Goal: Task Accomplishment & Management: Manage account settings

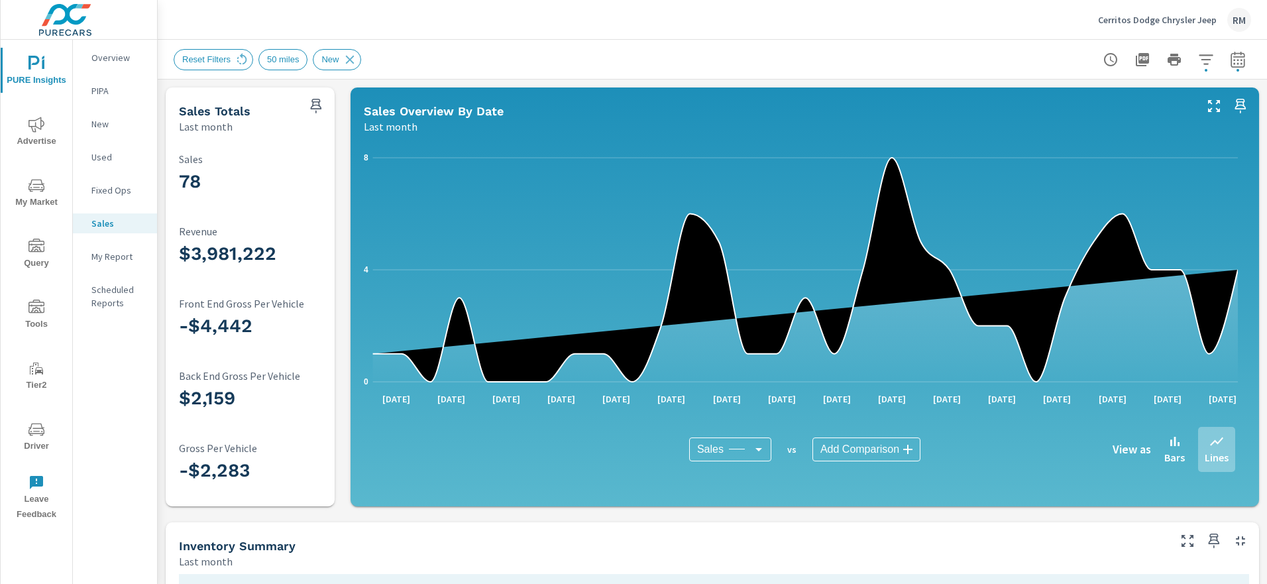
scroll to position [1, 0]
click at [1136, 20] on p "Cerritos Dodge Chrysler Jeep" at bounding box center [1157, 20] width 119 height 12
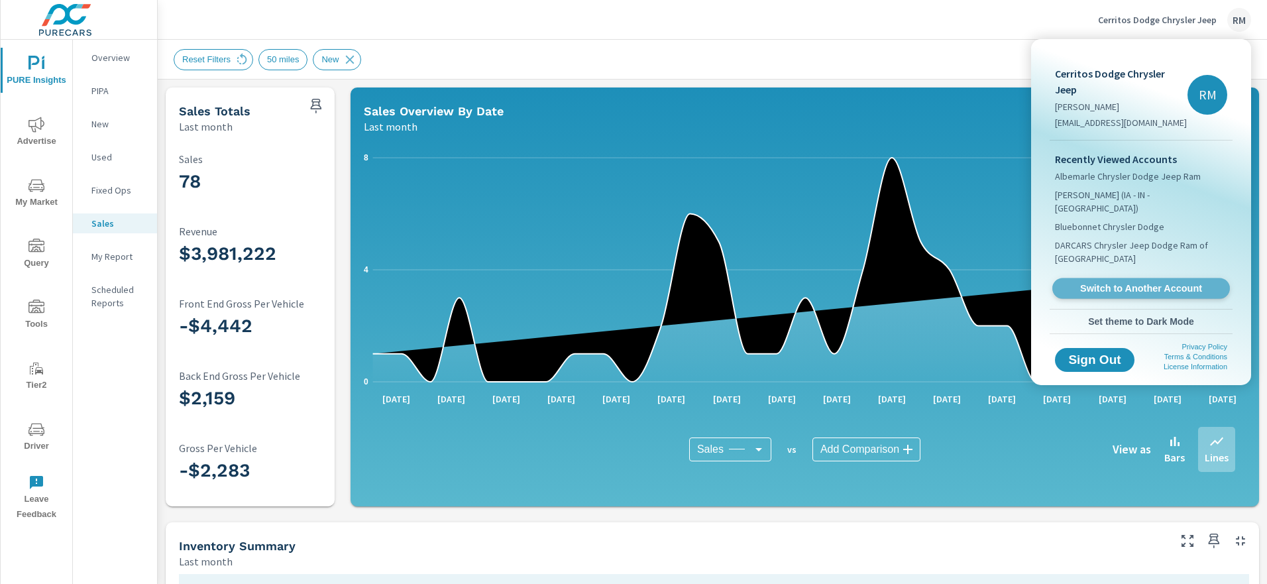
click at [1139, 282] on span "Switch to Another Account" at bounding box center [1141, 288] width 162 height 13
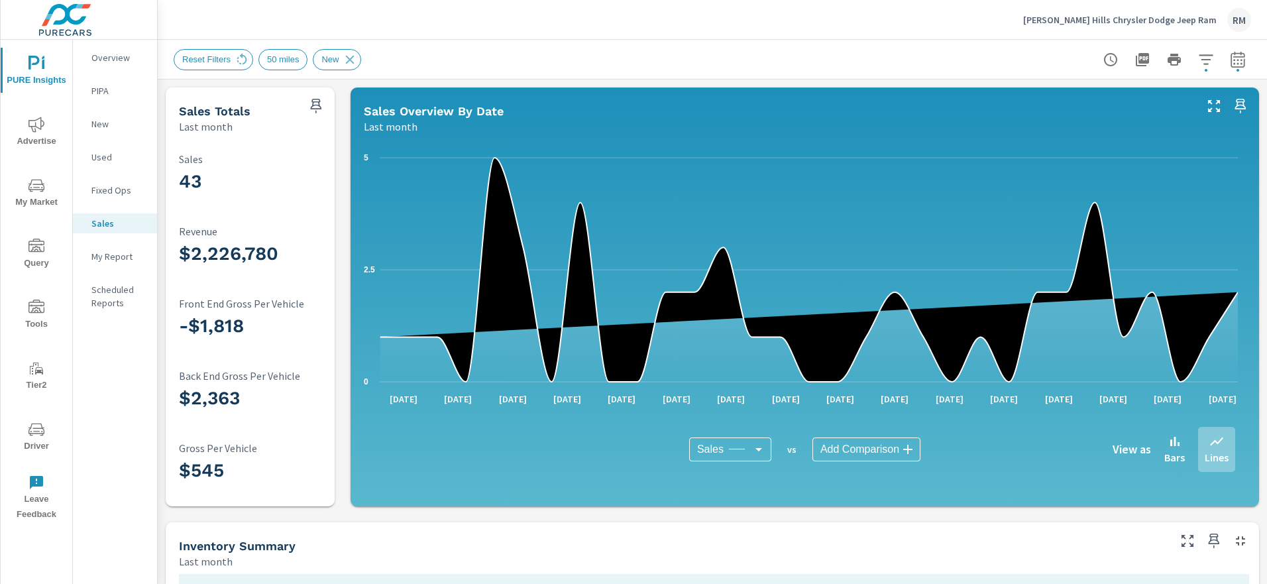
scroll to position [1, 0]
click at [1225, 68] on button "button" at bounding box center [1238, 59] width 27 height 27
select select "Last month"
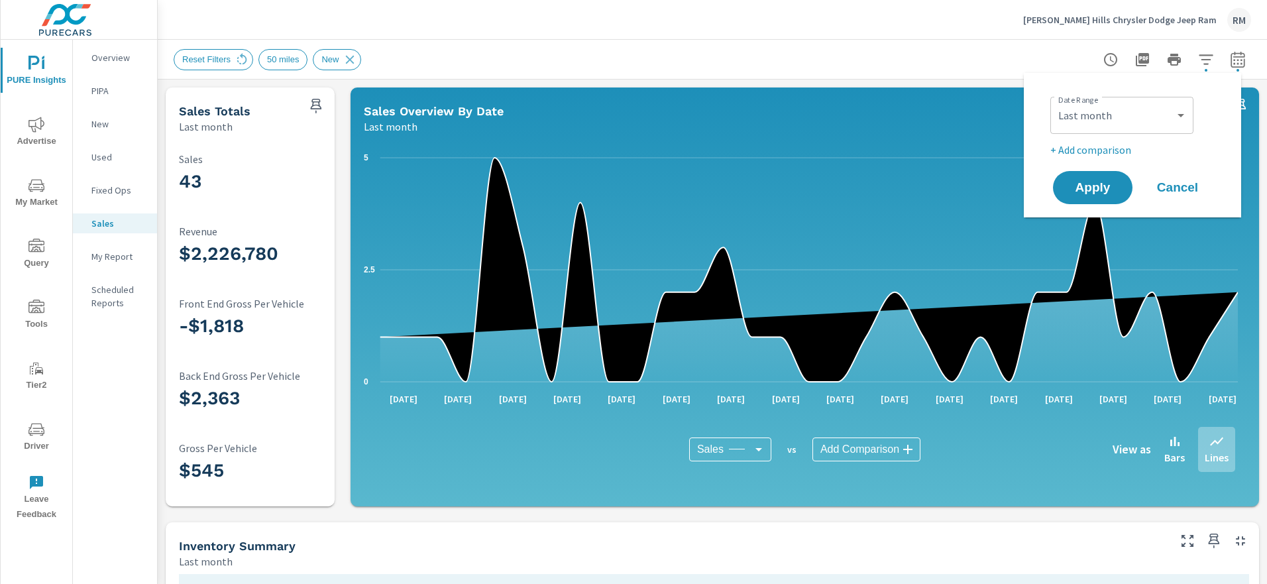
click at [936, 50] on div "Reset Filters 50 miles New" at bounding box center [620, 59] width 892 height 21
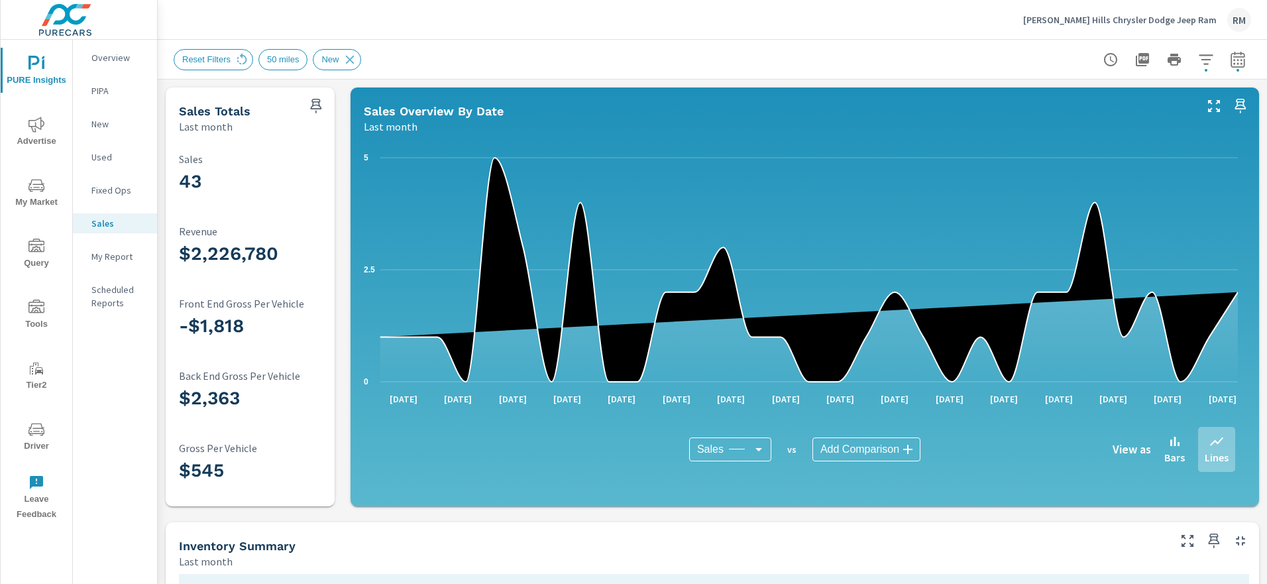
click at [1125, 20] on p "Puente Hills Chrysler Dodge Jeep Ram" at bounding box center [1120, 20] width 194 height 12
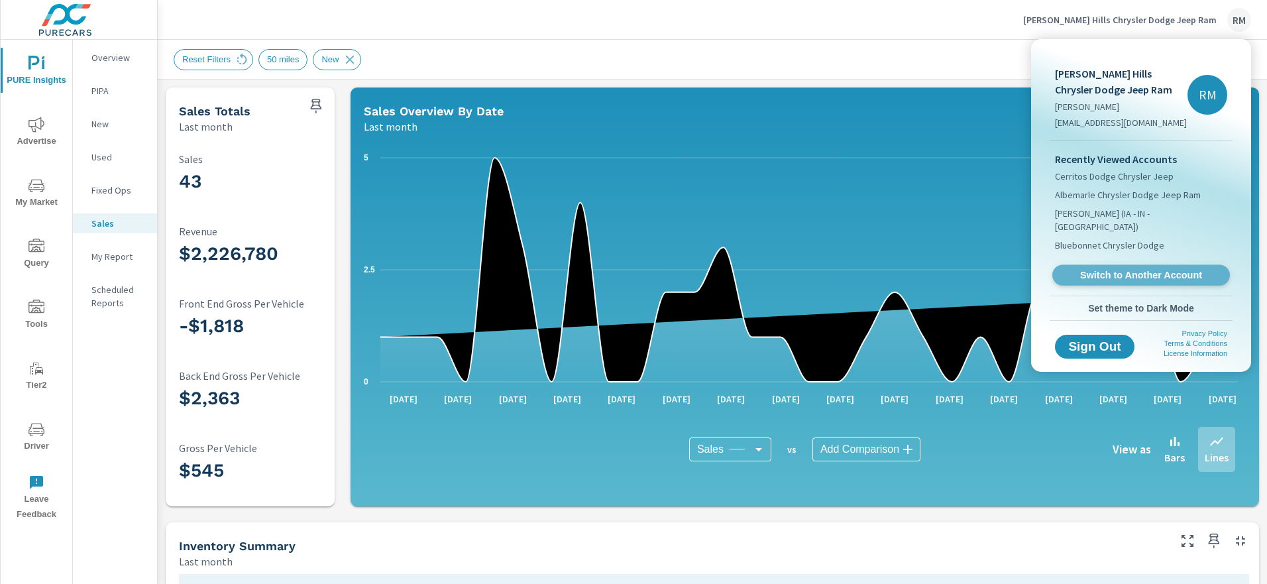
click at [1127, 269] on span "Switch to Another Account" at bounding box center [1141, 275] width 162 height 13
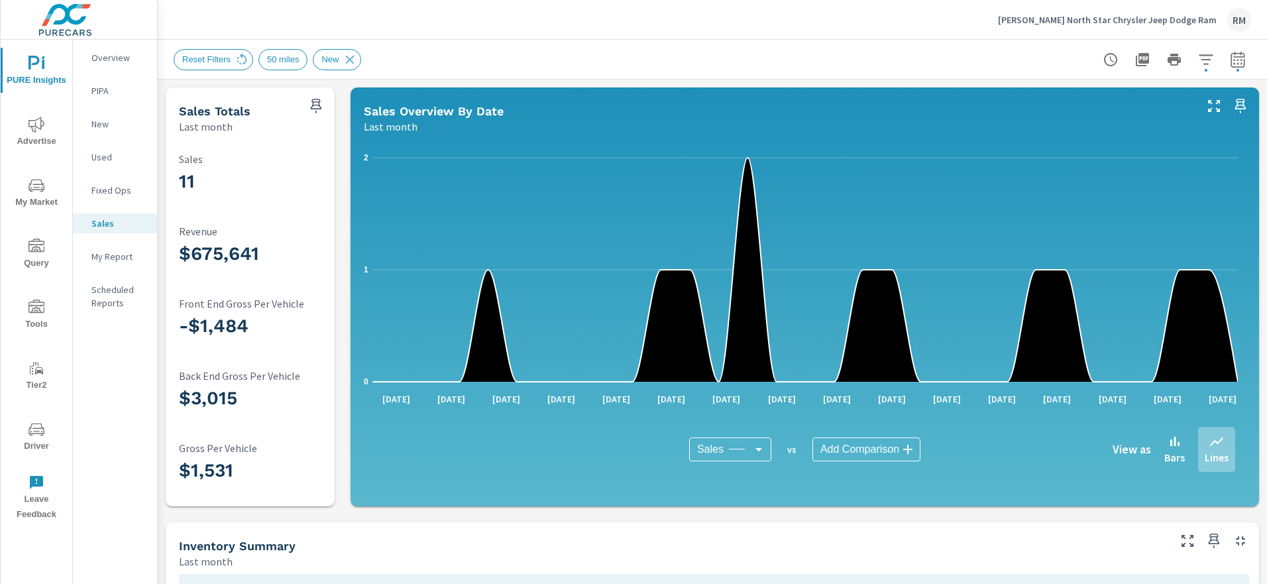
scroll to position [1, 0]
click at [1070, 22] on p "Steele North Star Chrysler Jeep Dodge Ram" at bounding box center [1107, 20] width 219 height 12
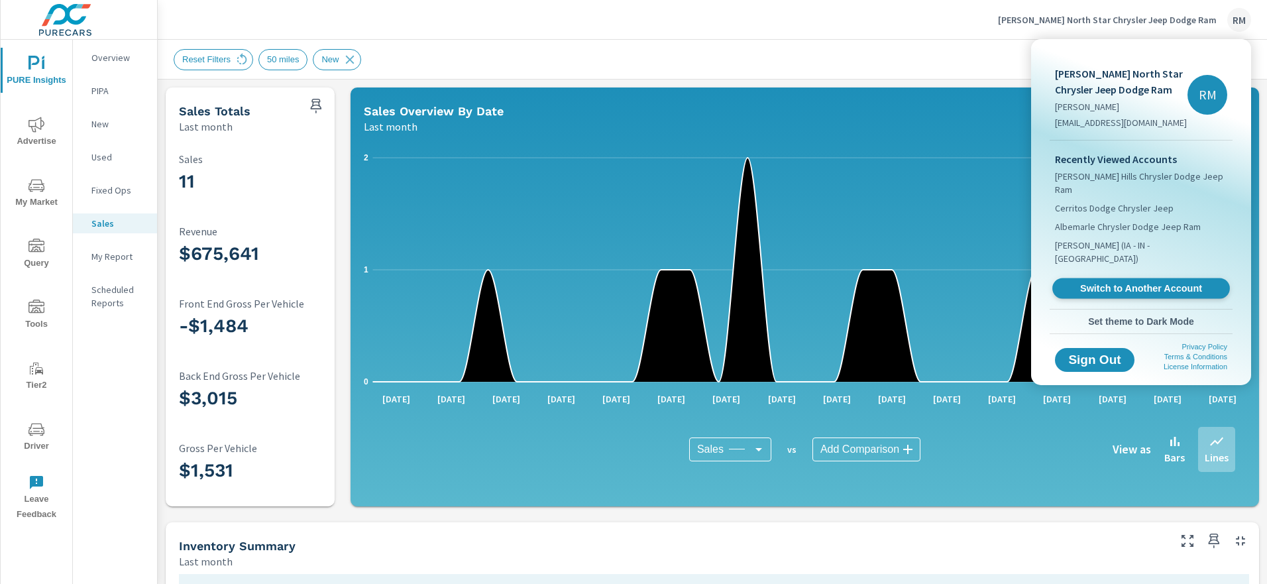
click at [1099, 282] on span "Switch to Another Account" at bounding box center [1141, 288] width 162 height 13
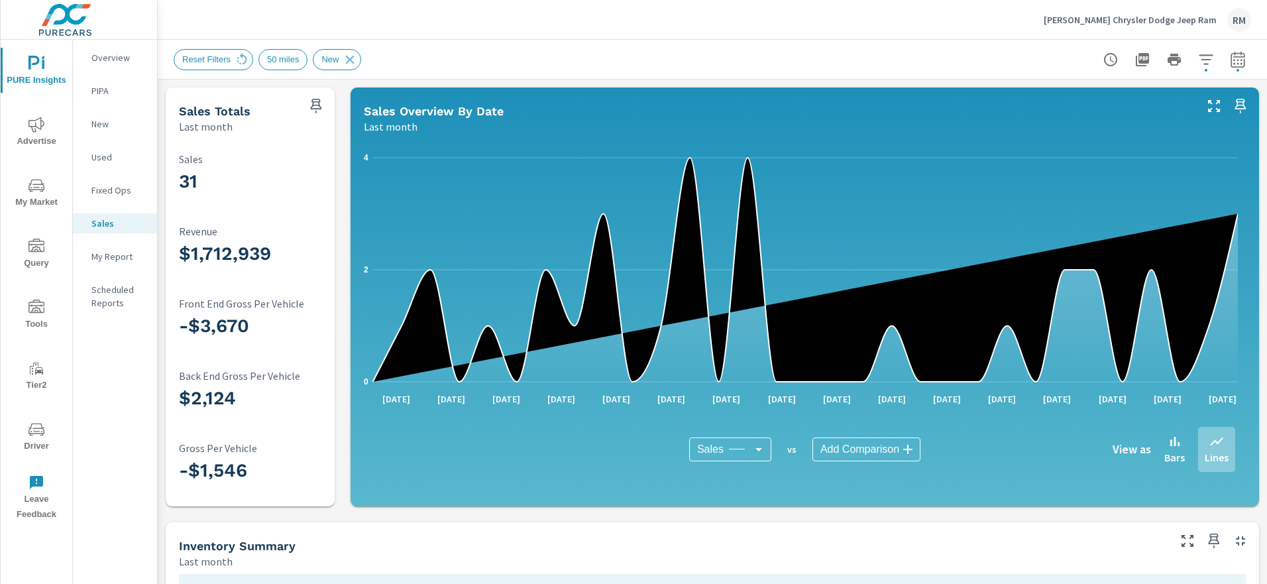
scroll to position [1, 0]
click at [1122, 20] on p "Steve Jones Chrysler Dodge Jeep Ram" at bounding box center [1130, 20] width 173 height 12
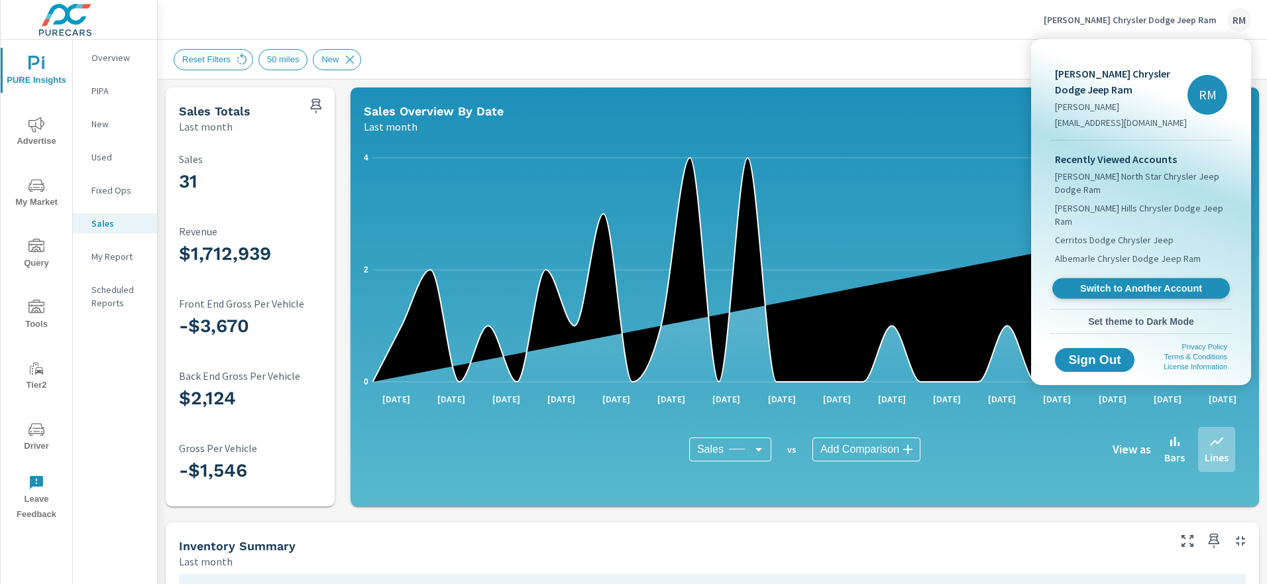
click at [1112, 282] on span "Switch to Another Account" at bounding box center [1141, 288] width 162 height 13
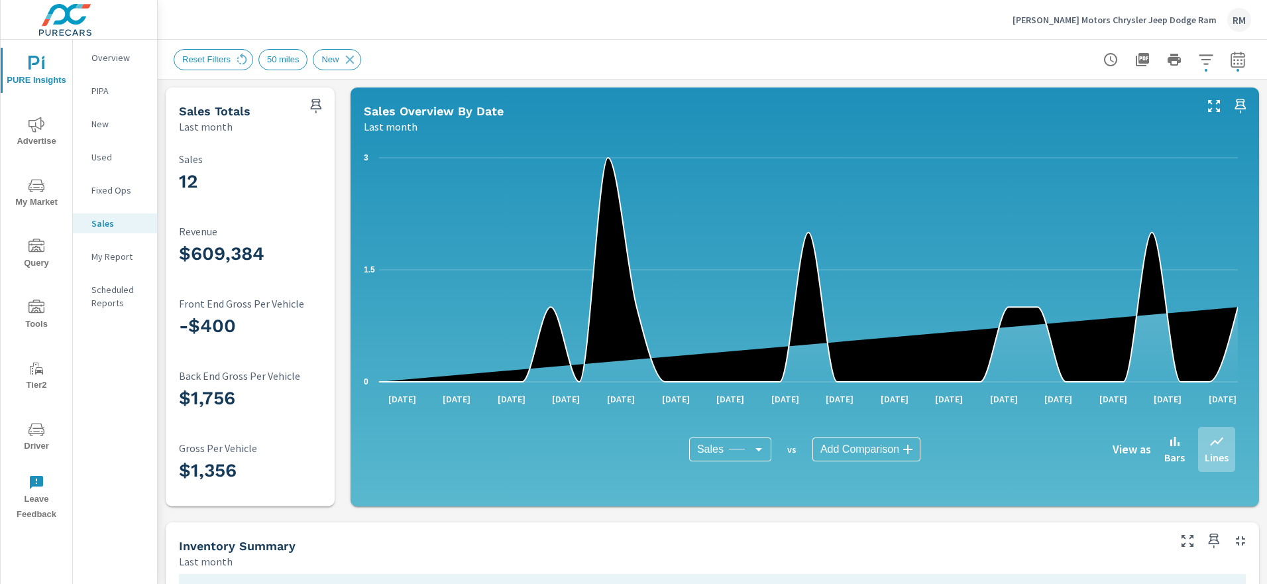
scroll to position [1, 0]
click at [1153, 25] on div "Bice Motors Chrysler Jeep Dodge Ram RM" at bounding box center [1132, 20] width 239 height 24
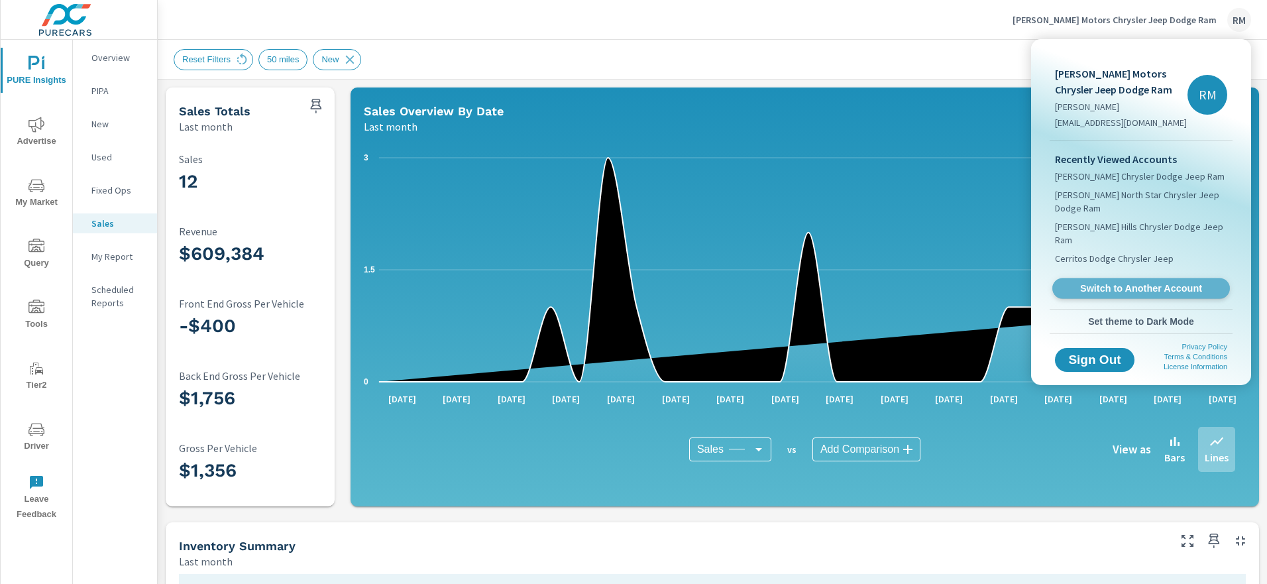
click at [1135, 282] on span "Switch to Another Account" at bounding box center [1141, 288] width 162 height 13
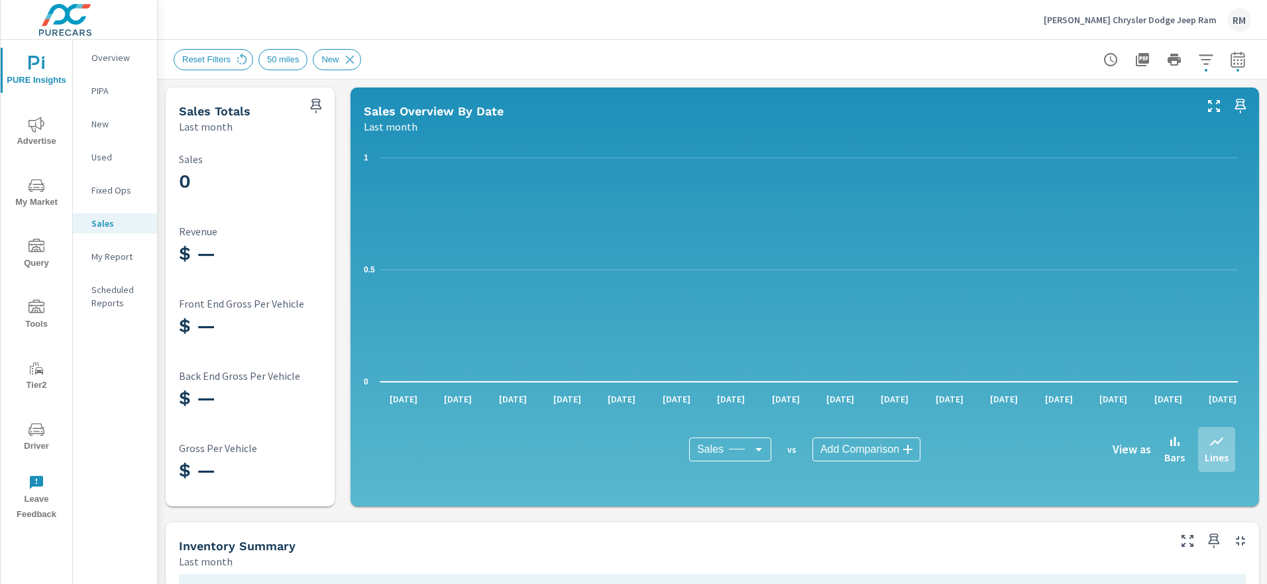
scroll to position [1, 0]
click at [1151, 17] on p "[PERSON_NAME] Chrysler Dodge Jeep Ram" at bounding box center [1130, 20] width 173 height 12
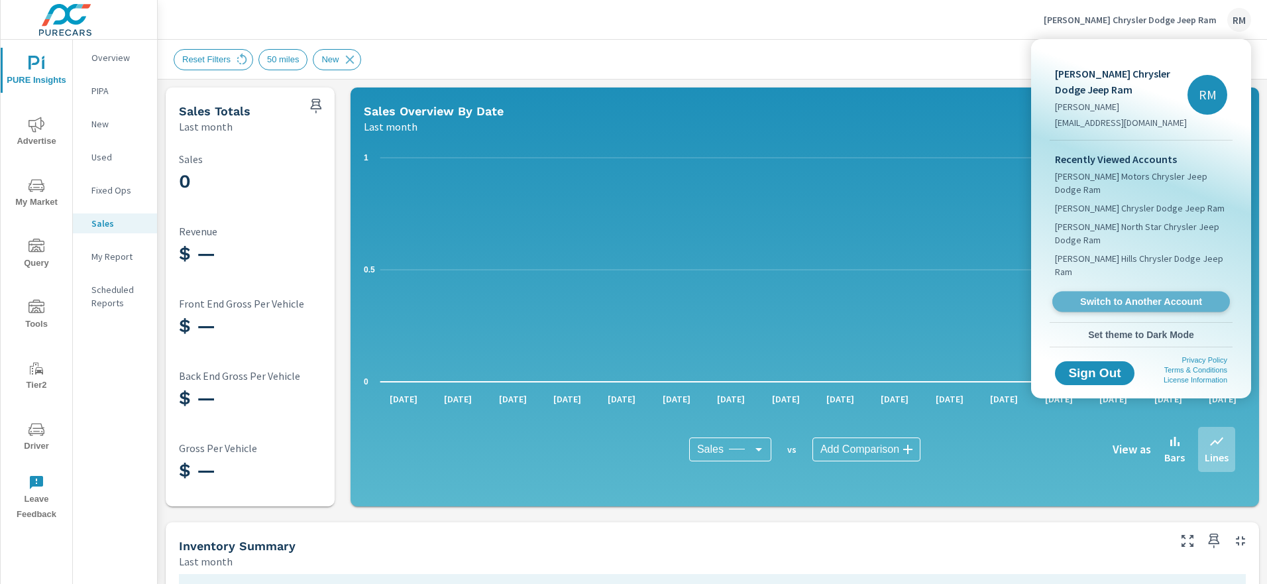
click at [1131, 296] on span "Switch to Another Account" at bounding box center [1141, 302] width 162 height 13
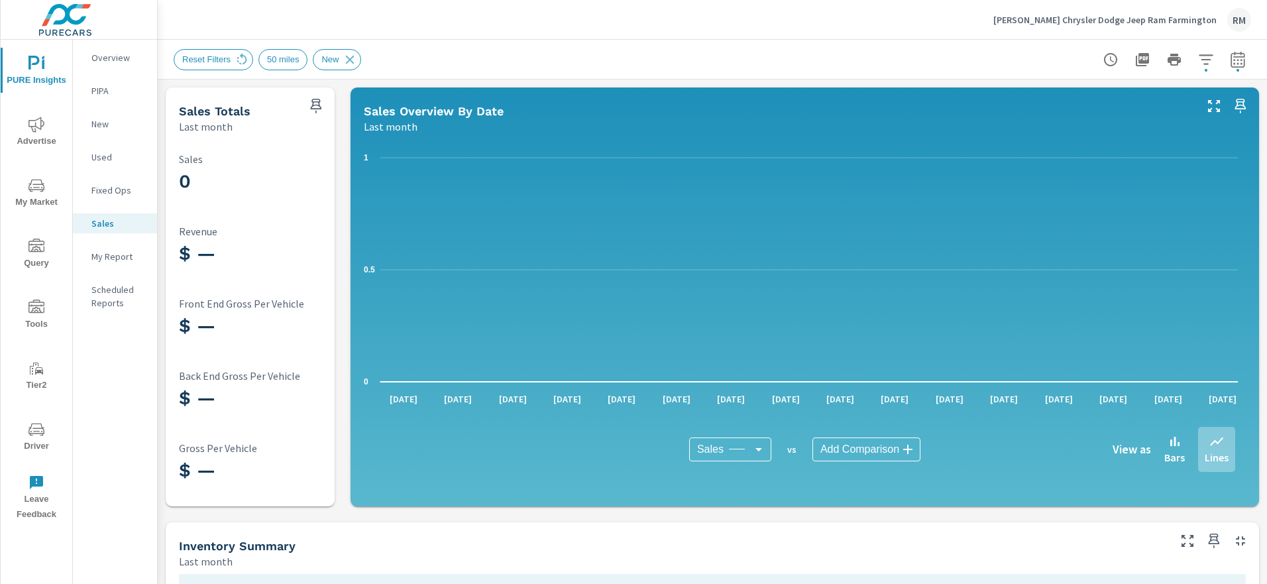
scroll to position [1, 0]
click at [1204, 17] on p "[PERSON_NAME] Chrysler Dodge Jeep Ram Farmington" at bounding box center [1104, 20] width 223 height 12
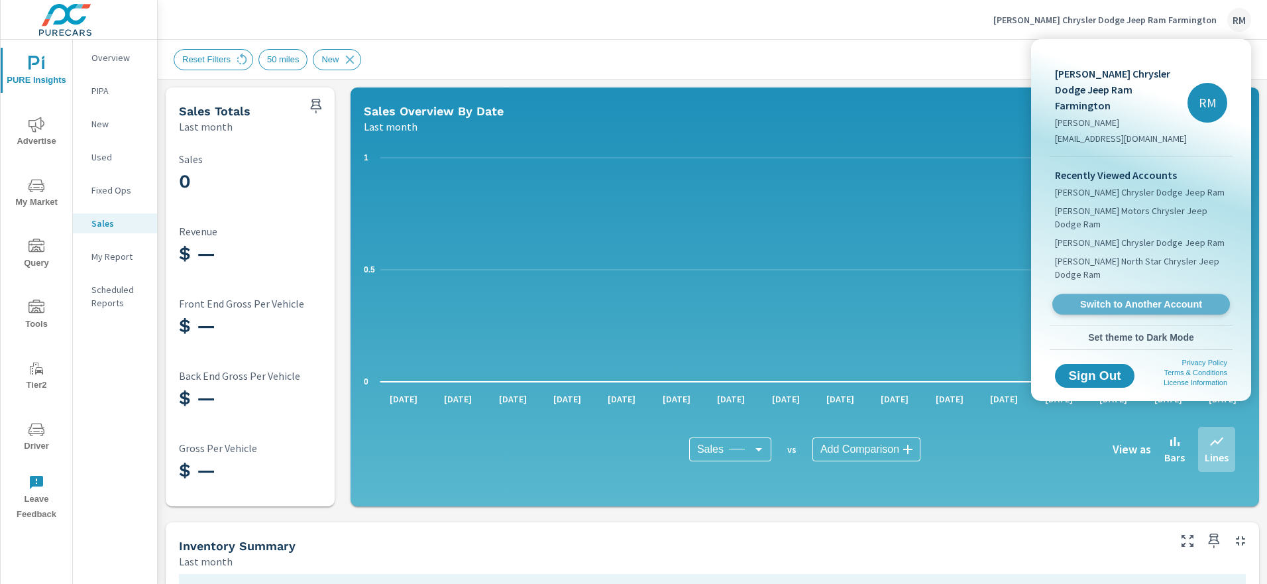
click at [1131, 298] on span "Switch to Another Account" at bounding box center [1141, 304] width 162 height 13
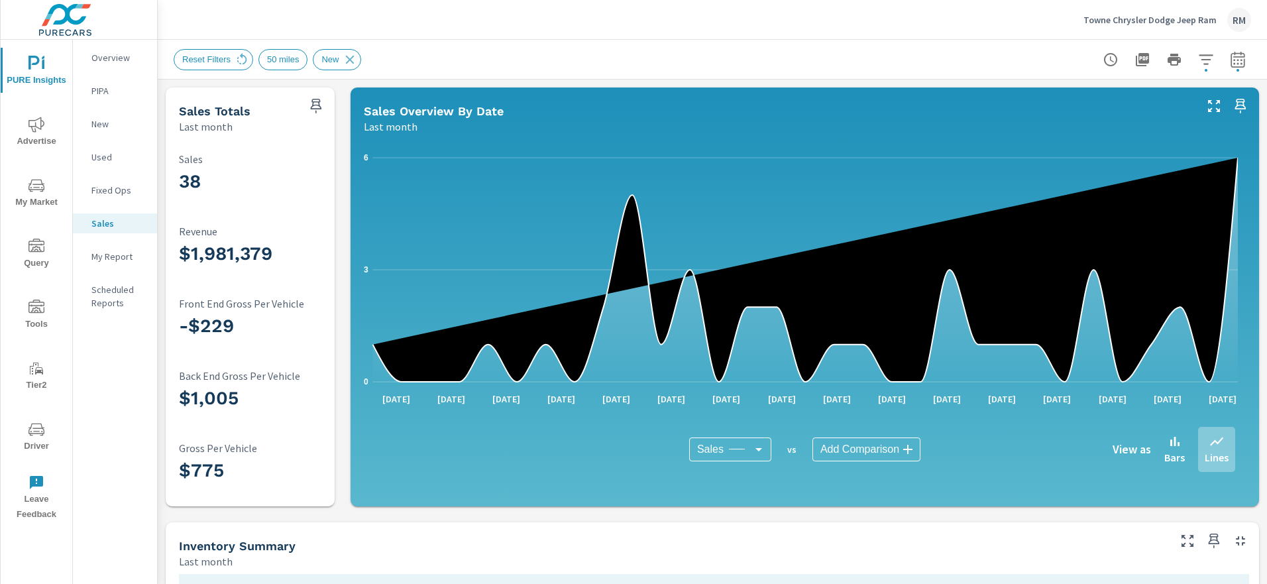
scroll to position [1, 0]
click at [1175, 18] on p "Towne Chrysler Dodge Jeep Ram" at bounding box center [1149, 20] width 133 height 12
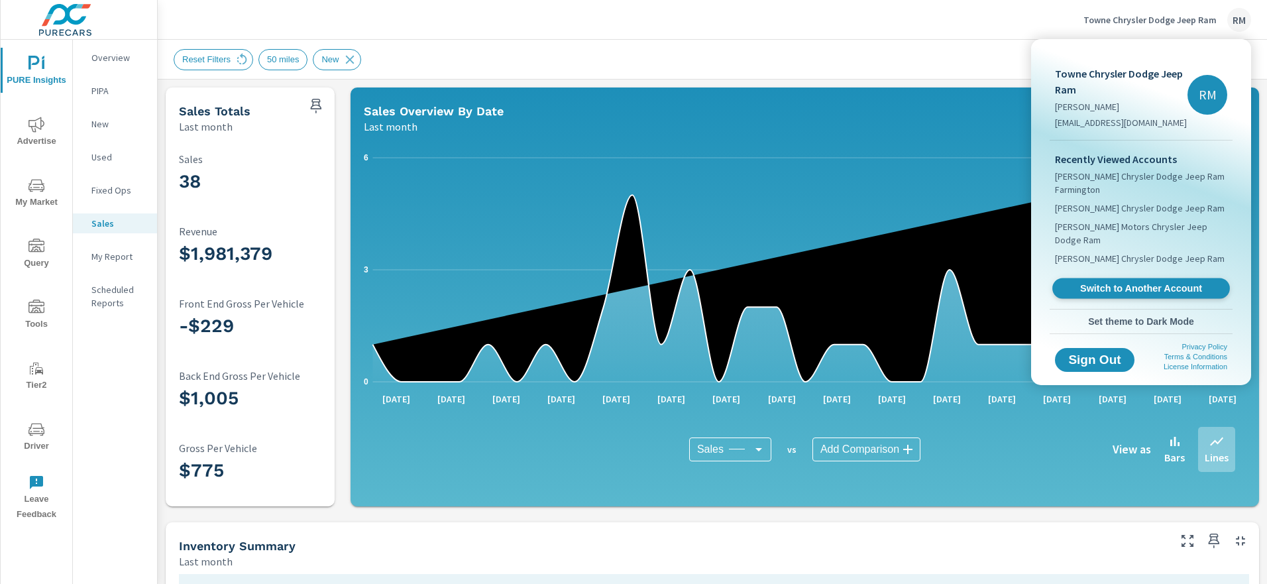
click at [1144, 282] on span "Switch to Another Account" at bounding box center [1141, 288] width 162 height 13
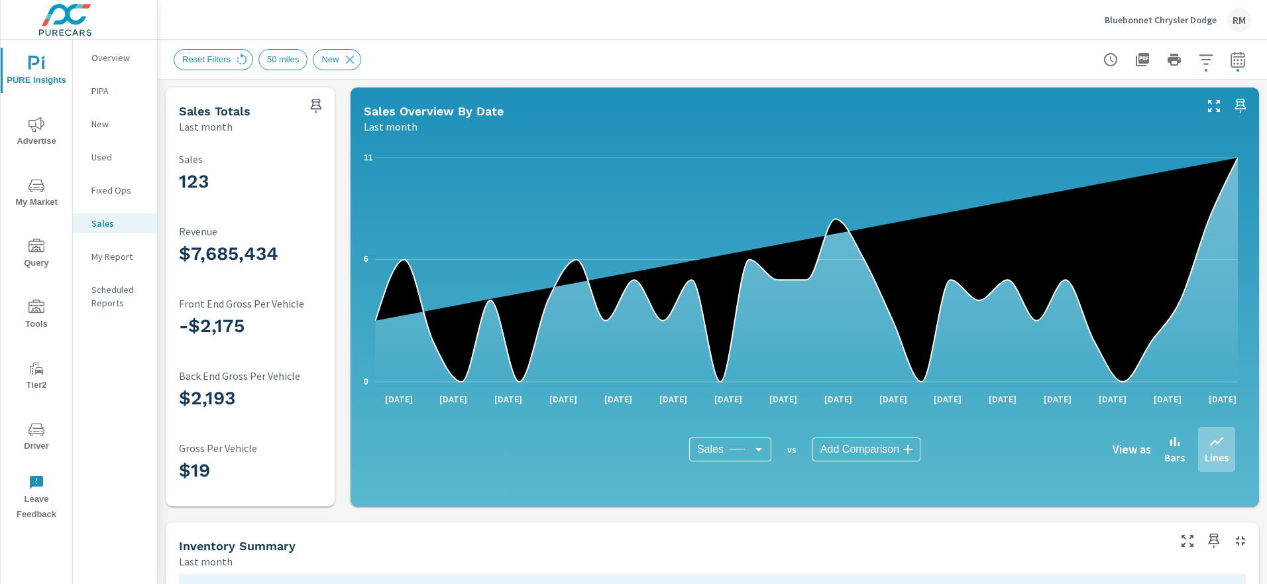
scroll to position [1, 0]
click at [1192, 23] on p "Bluebonnet Chrysler Dodge" at bounding box center [1161, 20] width 112 height 12
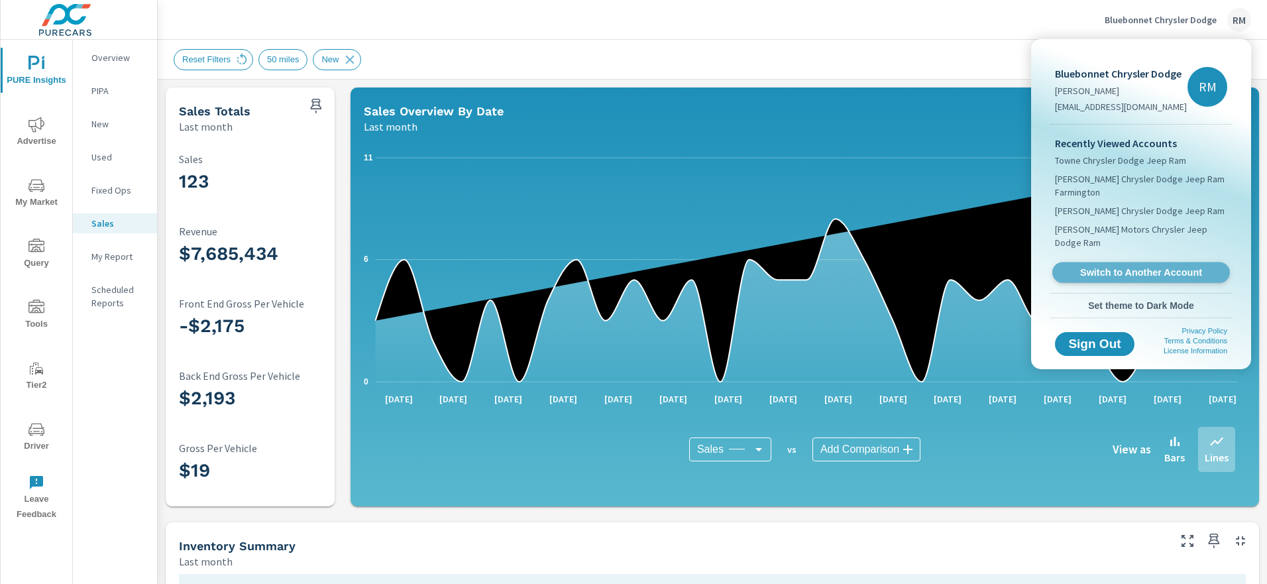
click at [1143, 266] on span "Switch to Another Account" at bounding box center [1141, 272] width 162 height 13
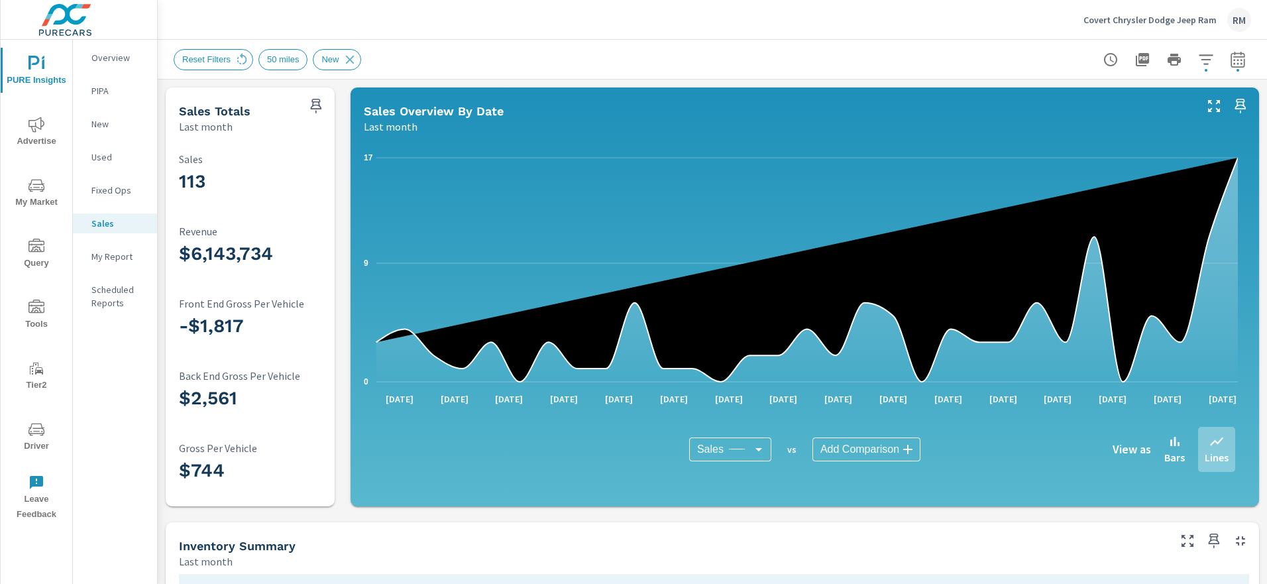
scroll to position [1, 0]
click at [1148, 21] on p "Covert Chrysler Dodge Jeep Ram" at bounding box center [1149, 20] width 133 height 12
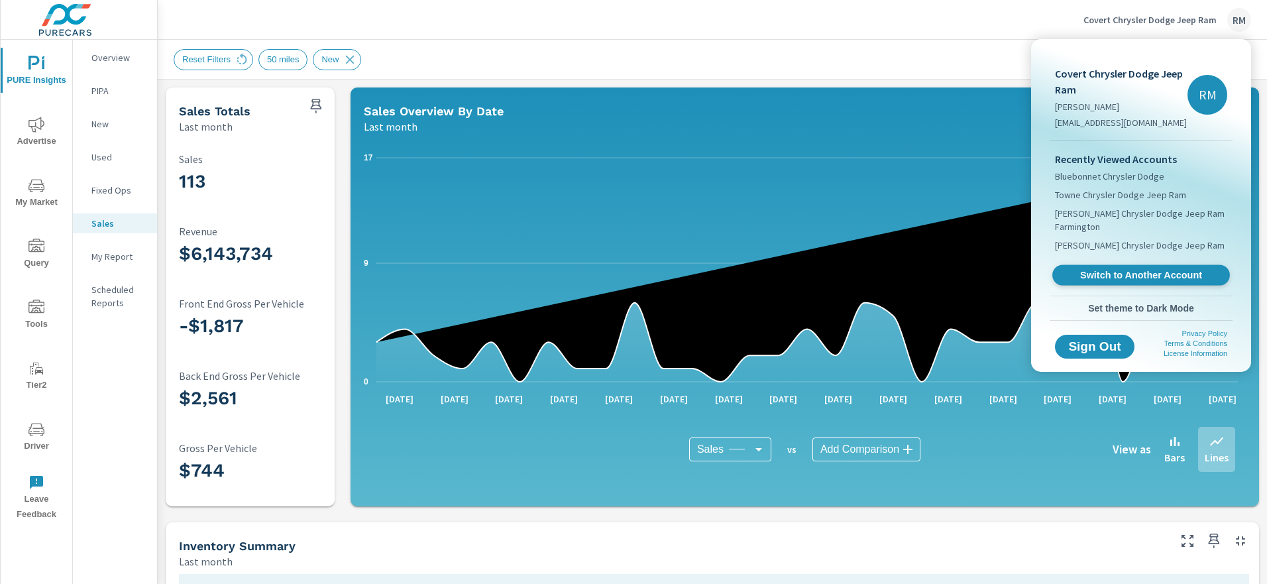
click at [1125, 278] on span "Switch to Another Account" at bounding box center [1141, 275] width 162 height 13
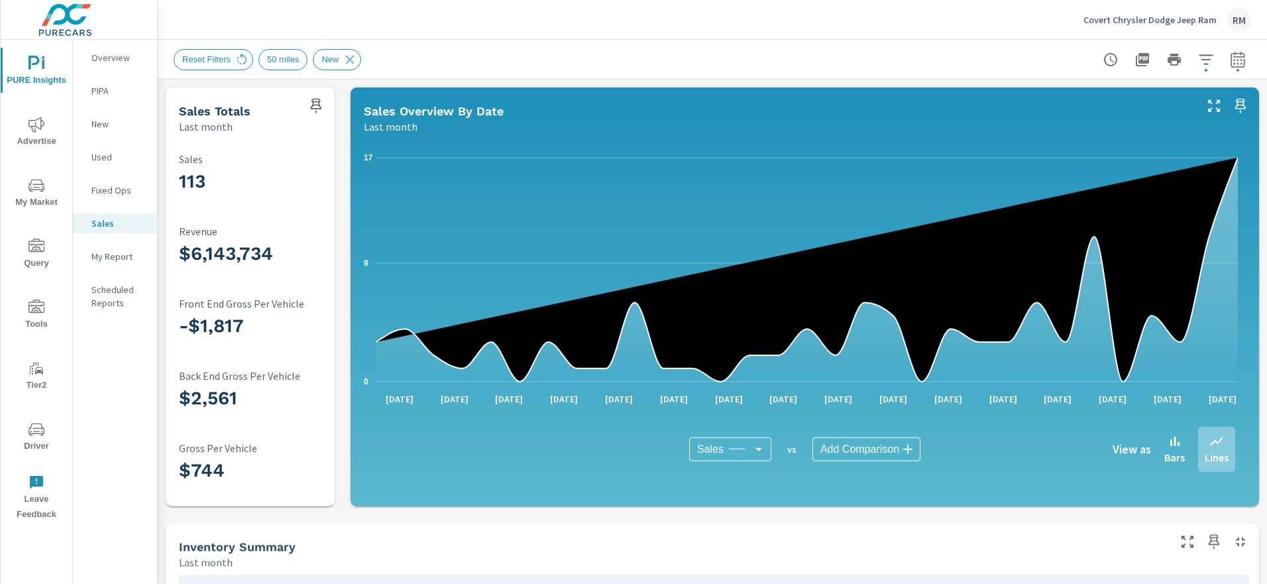
scroll to position [1, 0]
click at [1157, 21] on p "Covert Chrysler Dodge Jeep Ram" at bounding box center [1149, 20] width 133 height 12
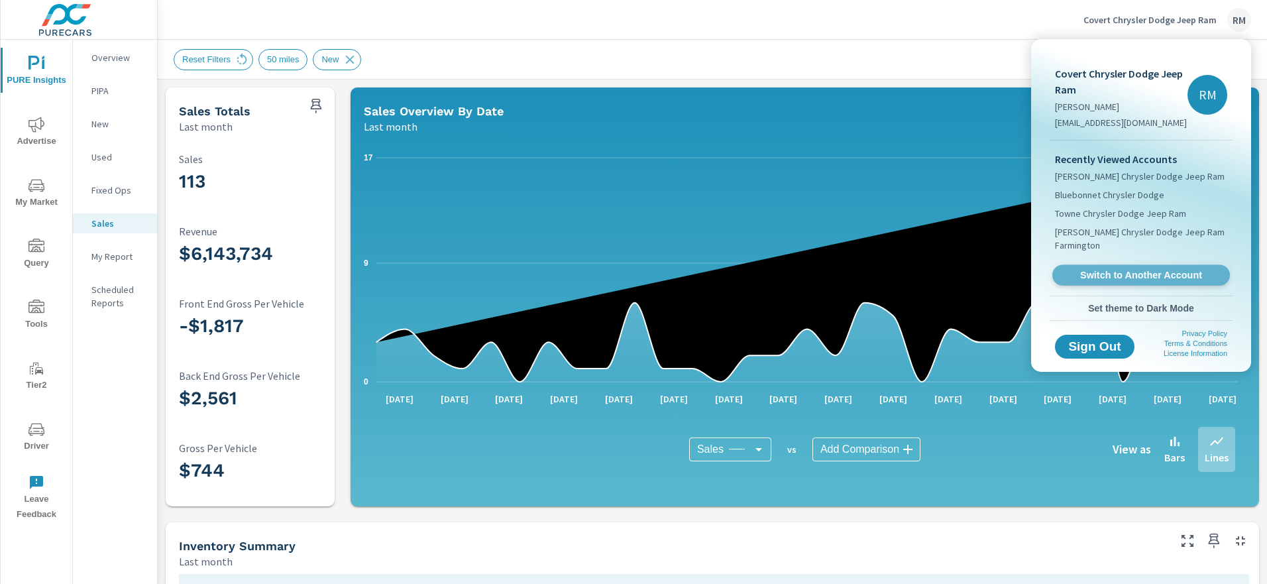
click at [1156, 277] on span "Switch to Another Account" at bounding box center [1141, 275] width 162 height 13
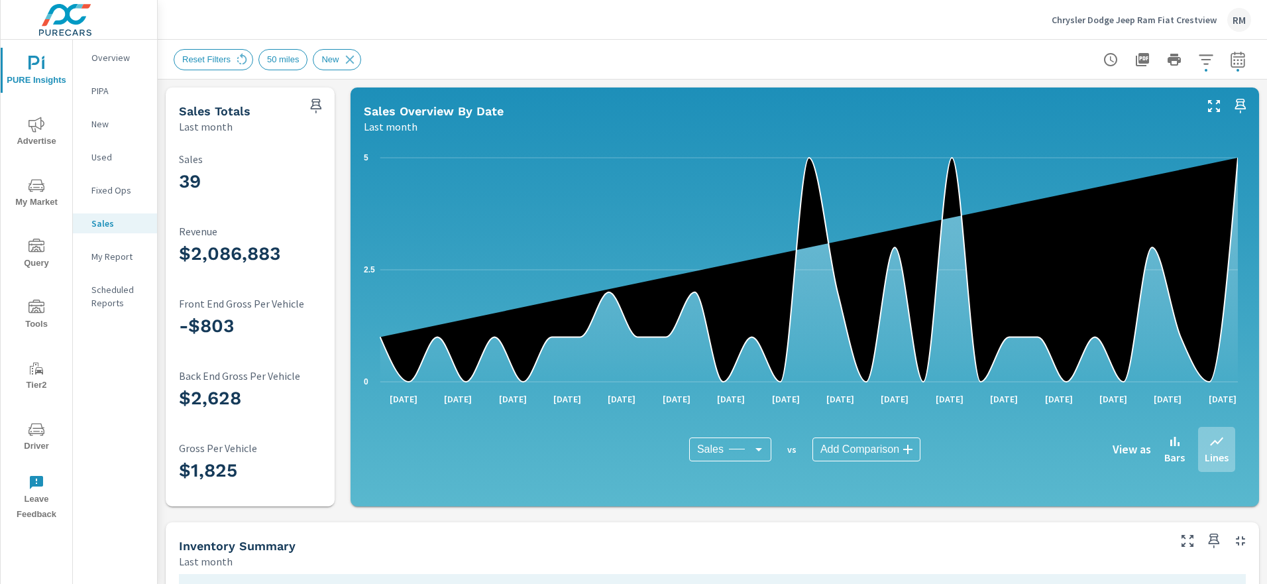
scroll to position [1, 0]
click at [1180, 23] on p "Chrysler Dodge Jeep Ram Fiat Crestview" at bounding box center [1134, 20] width 165 height 12
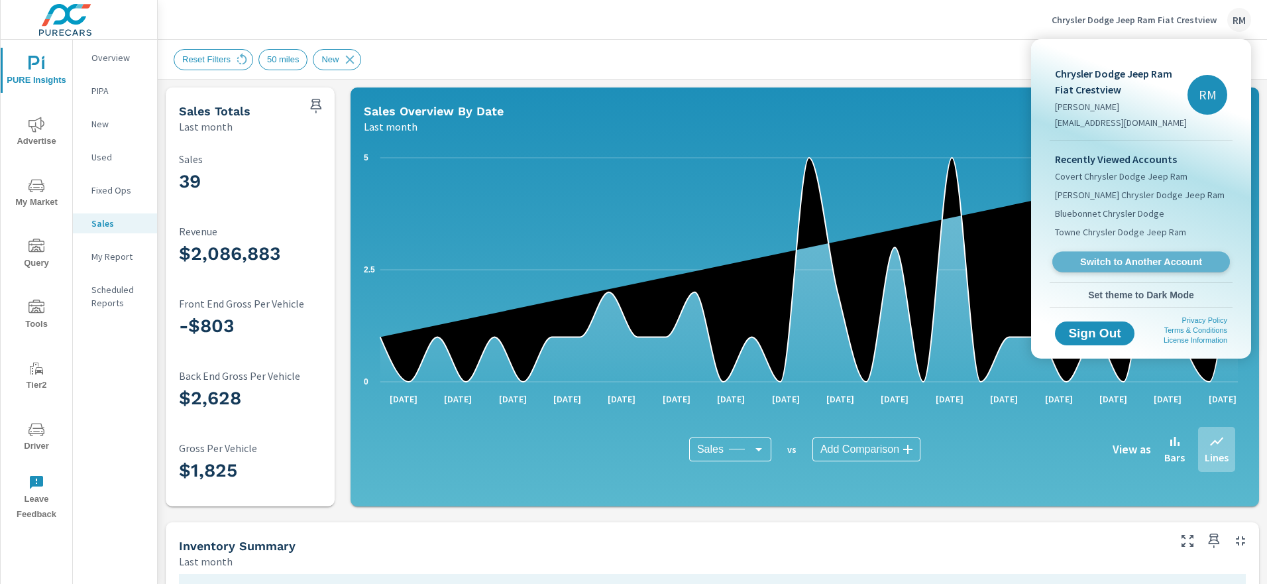
click at [1141, 258] on span "Switch to Another Account" at bounding box center [1141, 262] width 162 height 13
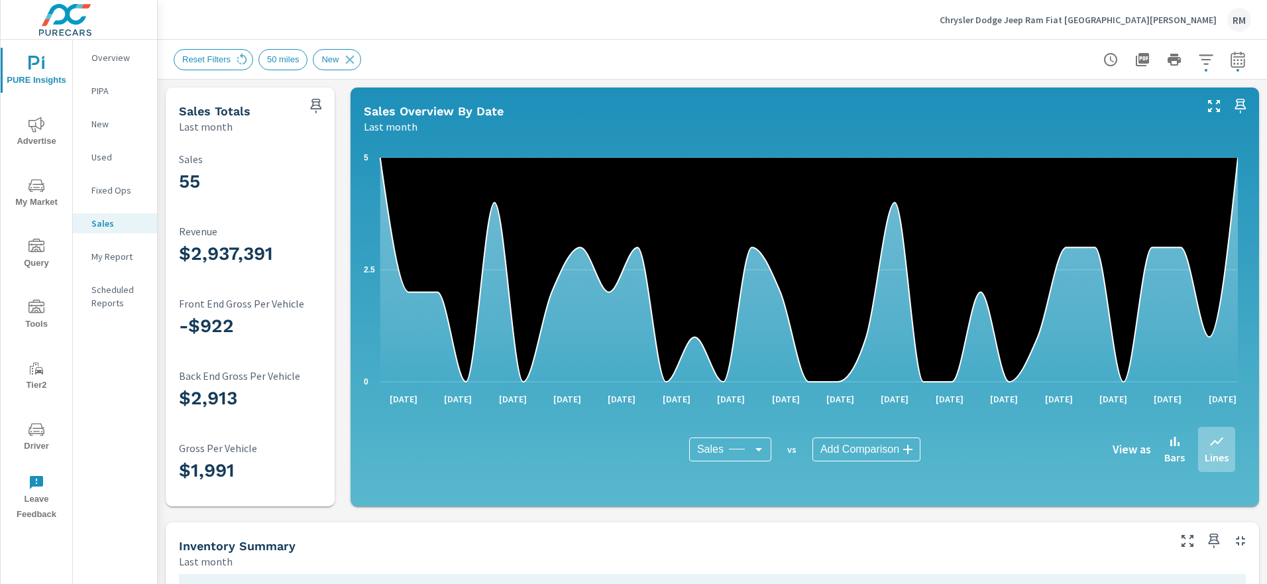
scroll to position [1, 0]
click at [1141, 24] on p "Chrysler Dodge Jeep Ram Fiat [GEOGRAPHIC_DATA][PERSON_NAME]" at bounding box center [1078, 20] width 277 height 12
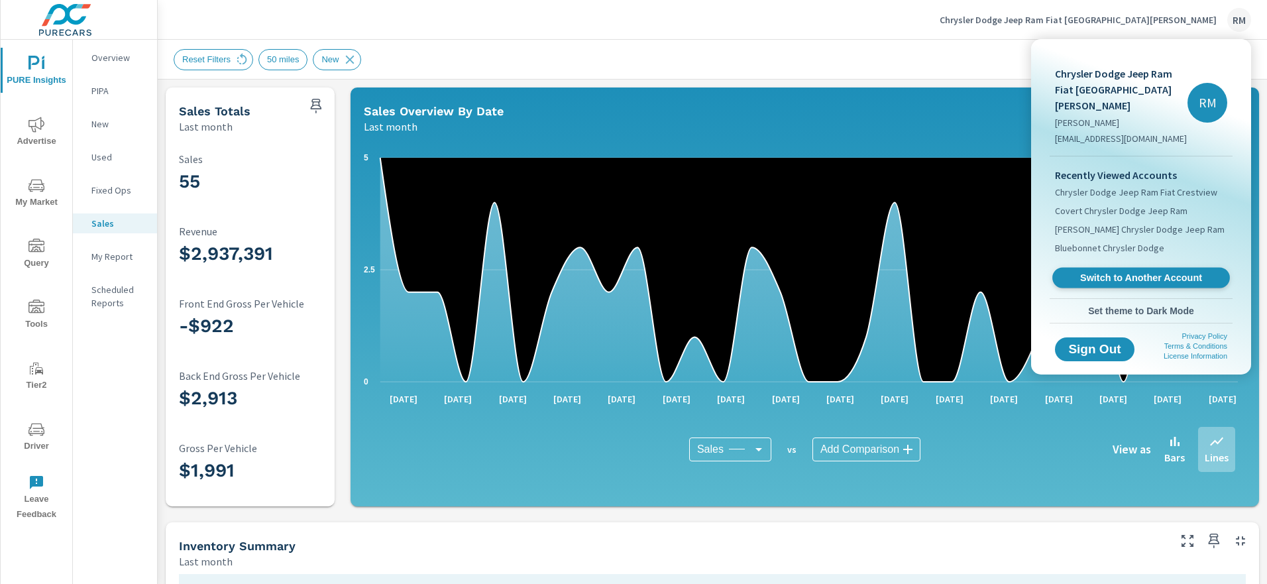
click at [1130, 272] on span "Switch to Another Account" at bounding box center [1141, 278] width 162 height 13
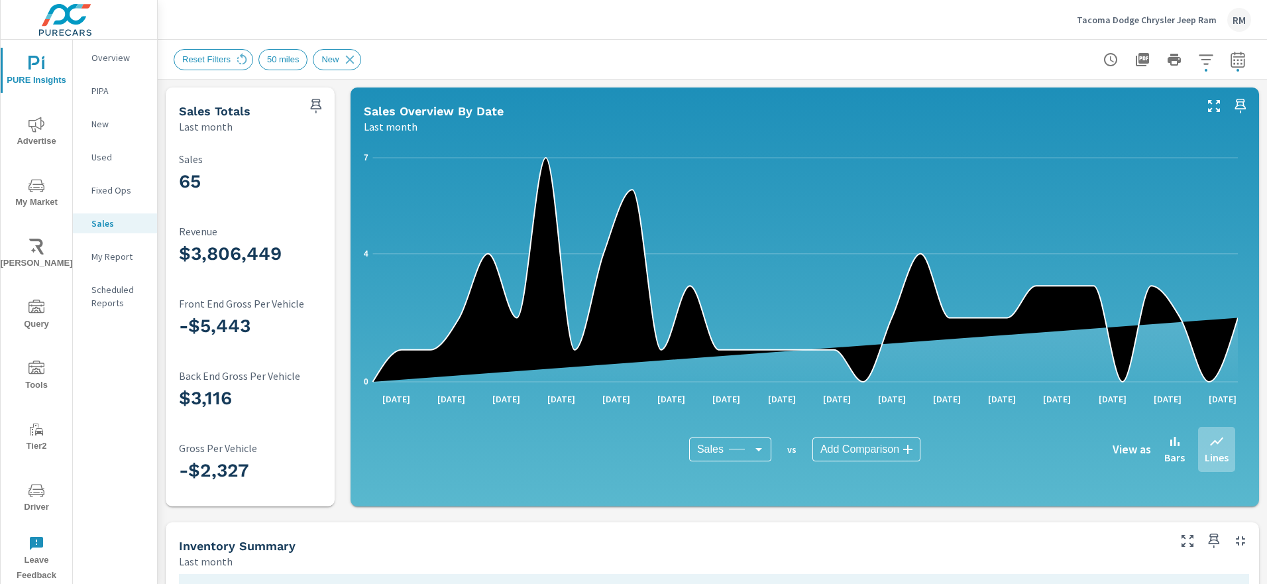
scroll to position [1, 0]
click at [1182, 21] on p "Tacoma Dodge Chrysler Jeep Ram" at bounding box center [1147, 20] width 140 height 12
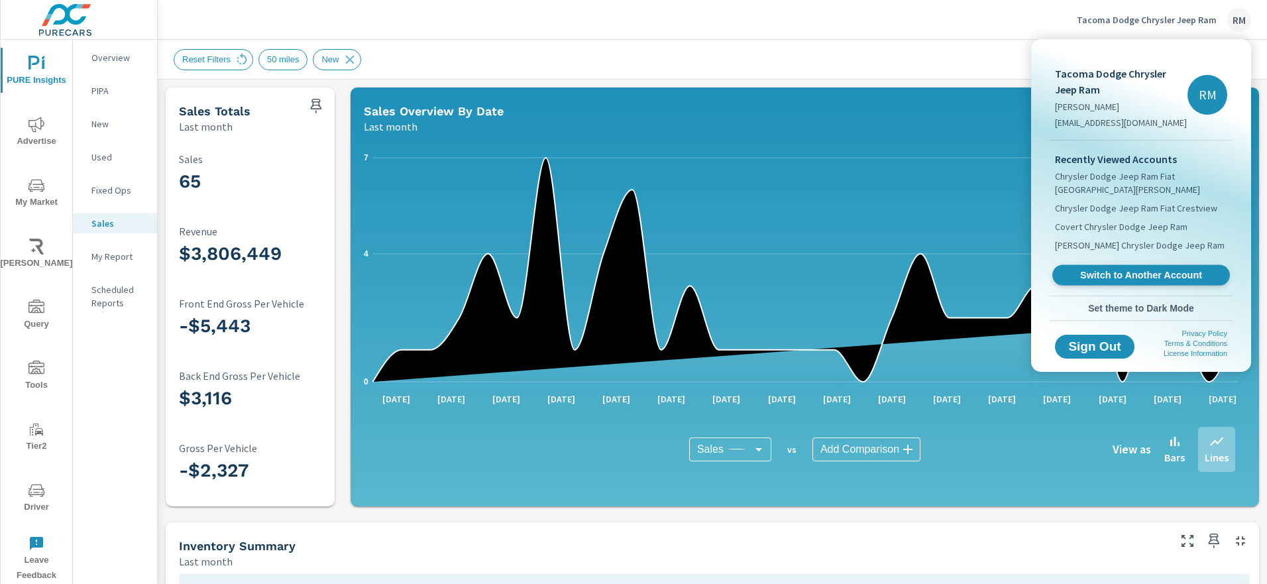
click at [1127, 276] on span "Switch to Another Account" at bounding box center [1141, 275] width 162 height 13
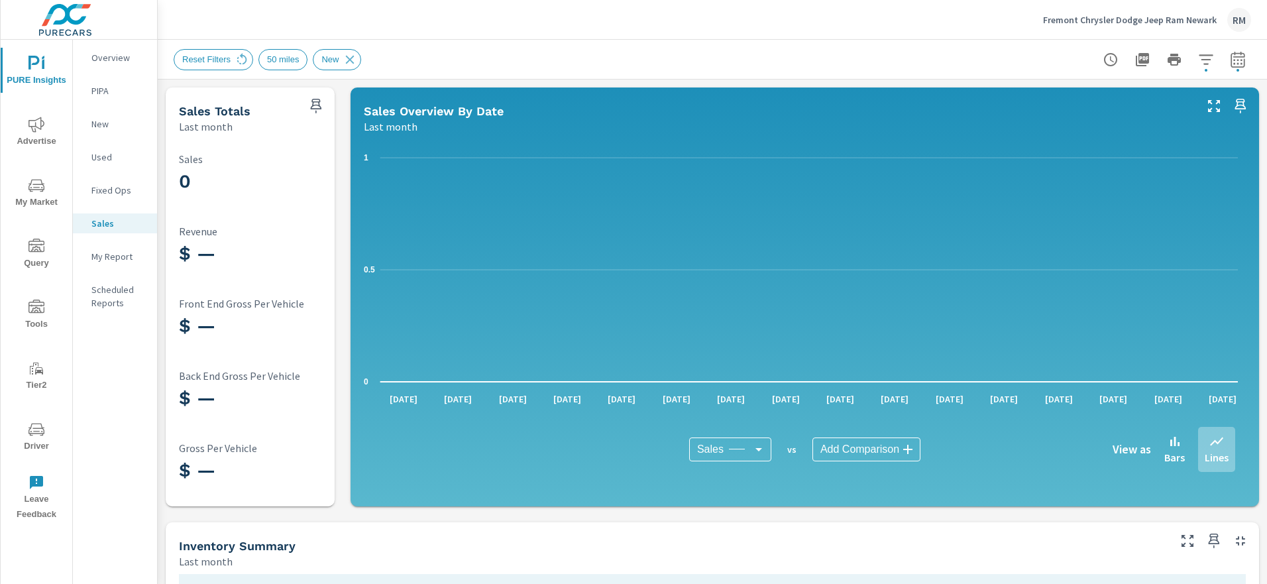
scroll to position [1, 0]
click at [1140, 21] on p "Fremont Chrysler Dodge Jeep Ram Newark" at bounding box center [1130, 20] width 174 height 12
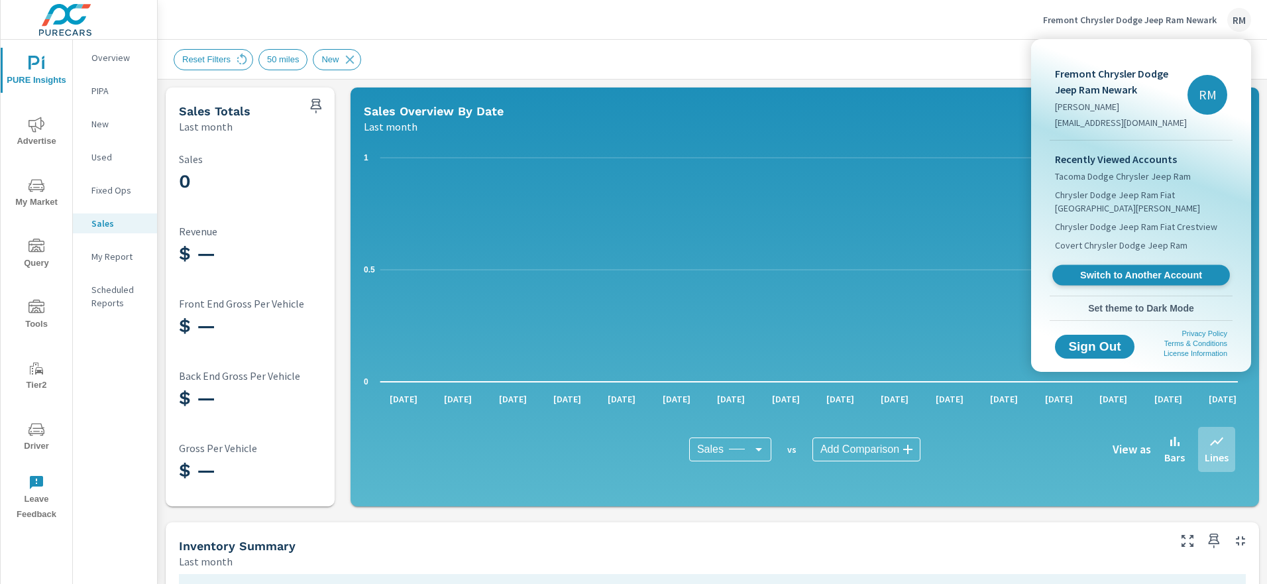
click at [1116, 276] on span "Switch to Another Account" at bounding box center [1141, 275] width 162 height 13
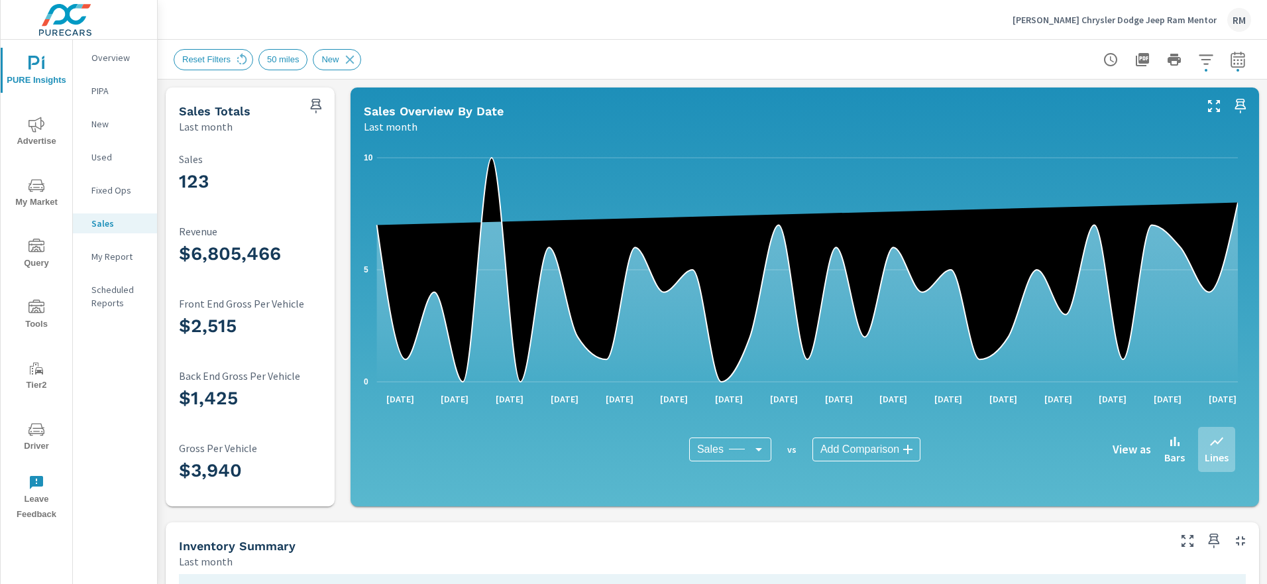
scroll to position [1, 0]
click at [1160, 23] on p "[PERSON_NAME] Chrysler Dodge Jeep Ram Mentor" at bounding box center [1115, 20] width 204 height 12
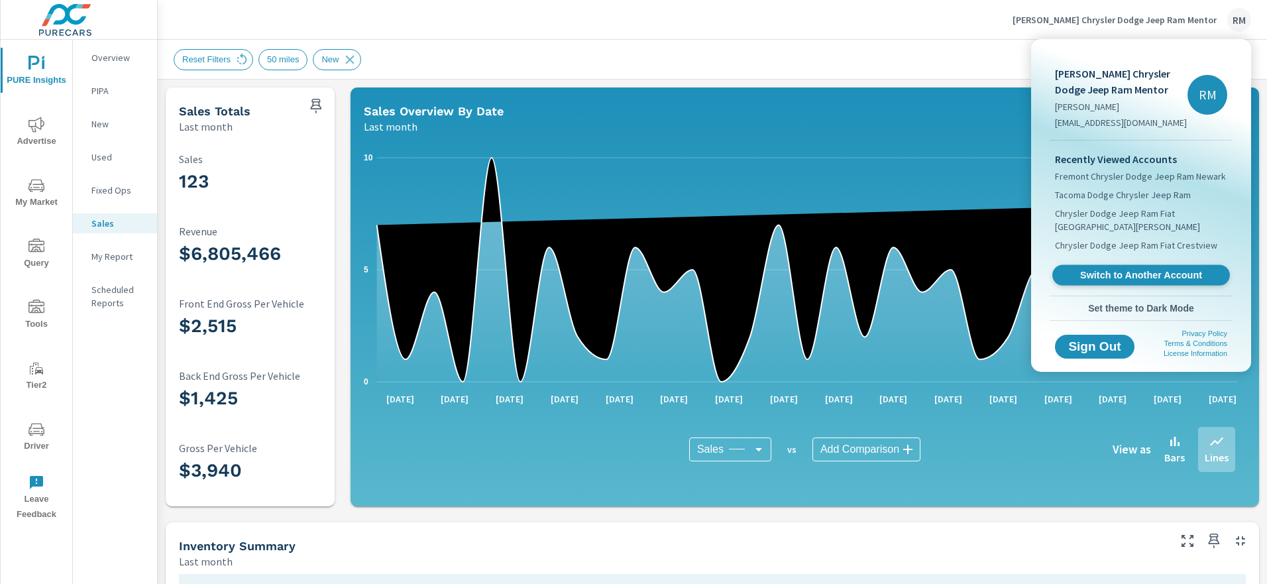
click at [1119, 273] on span "Switch to Another Account" at bounding box center [1141, 275] width 162 height 13
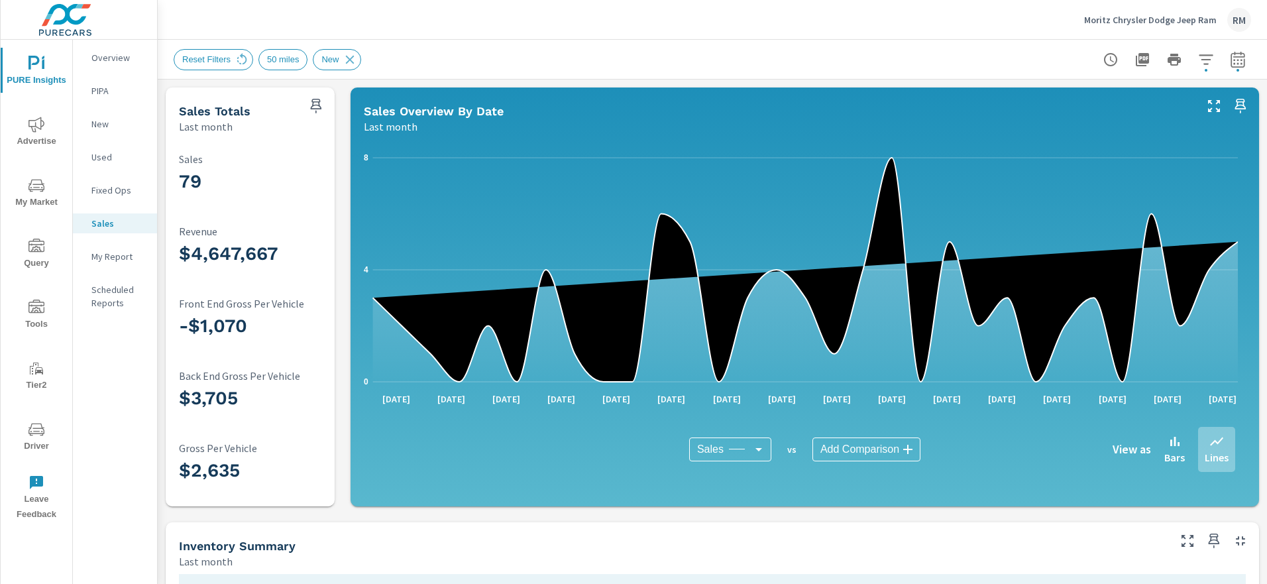
scroll to position [1, 0]
click at [1127, 33] on button "Moritz Chrysler Dodge Jeep Ram RM" at bounding box center [1168, 19] width 178 height 39
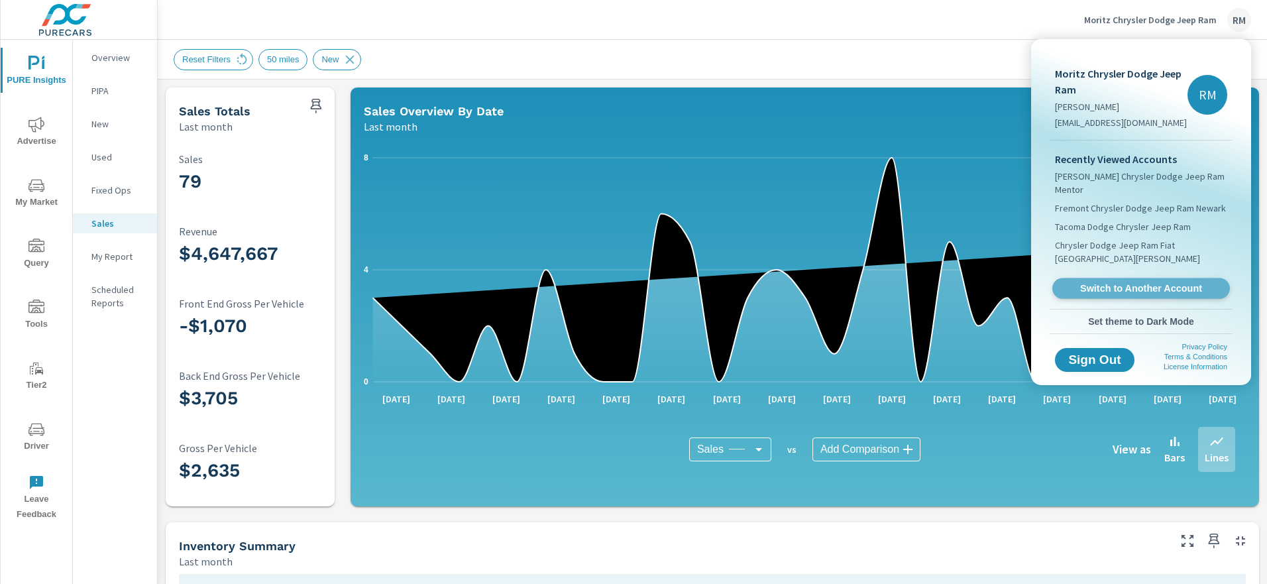
click at [1139, 296] on link "Switch to Another Account" at bounding box center [1141, 288] width 178 height 21
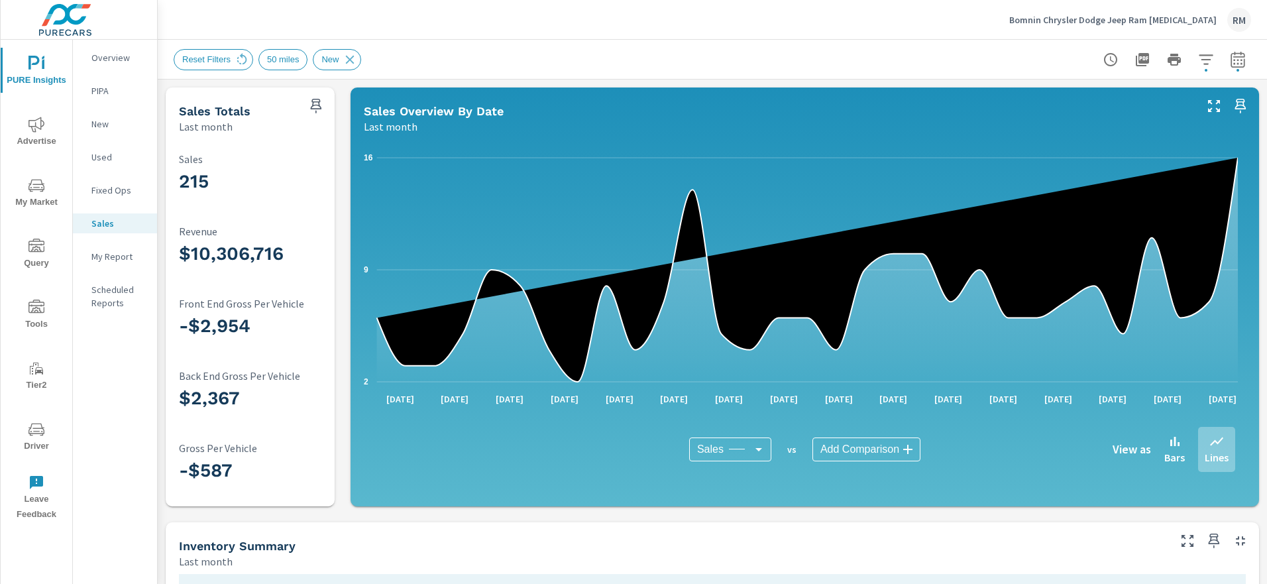
scroll to position [1, 0]
click at [1169, 21] on p "Bomnin Chrysler Dodge Jeep Ram [MEDICAL_DATA]" at bounding box center [1112, 20] width 207 height 12
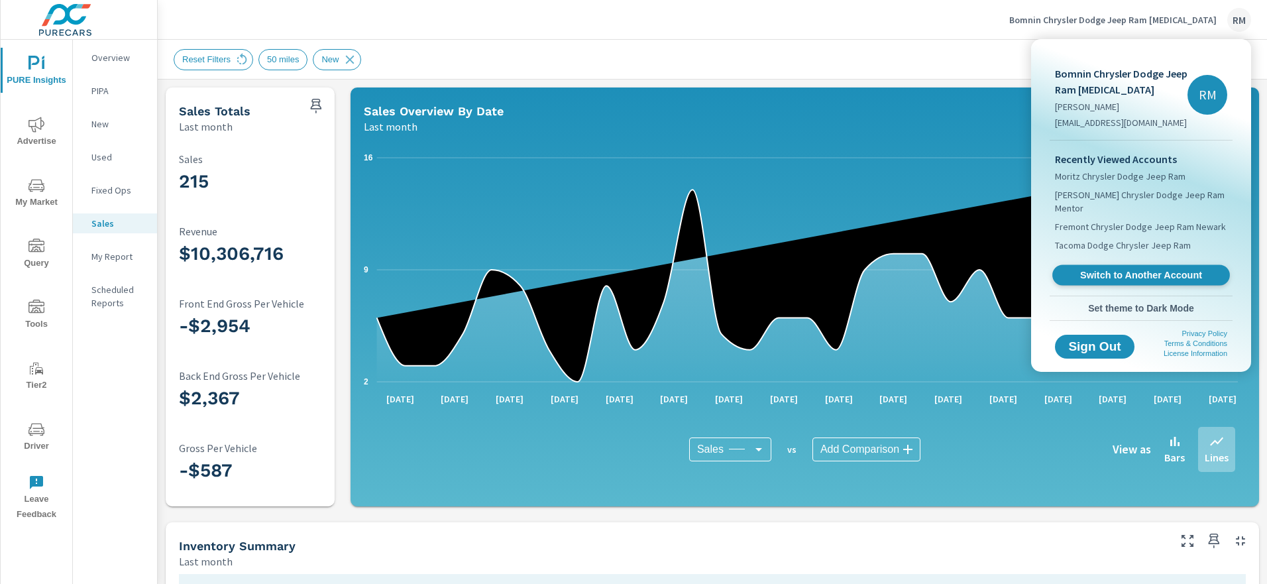
click at [1127, 272] on span "Switch to Another Account" at bounding box center [1141, 275] width 162 height 13
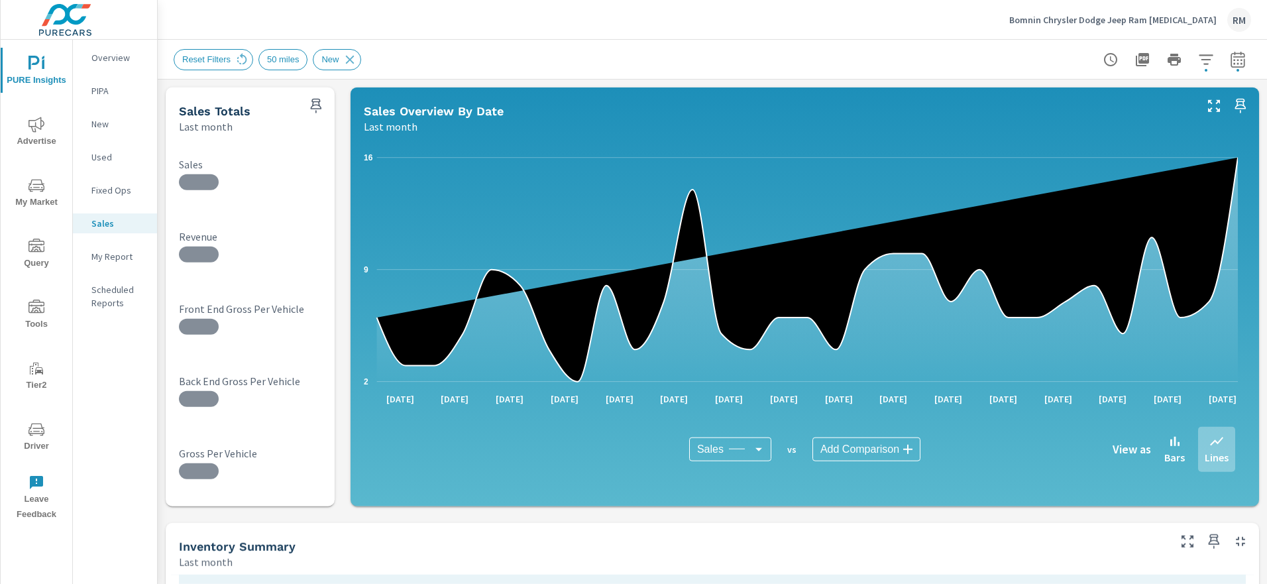
scroll to position [1, 0]
click at [1170, 18] on p "Bomnin Chrysler Dodge Jeep Ram [MEDICAL_DATA]" at bounding box center [1112, 20] width 207 height 12
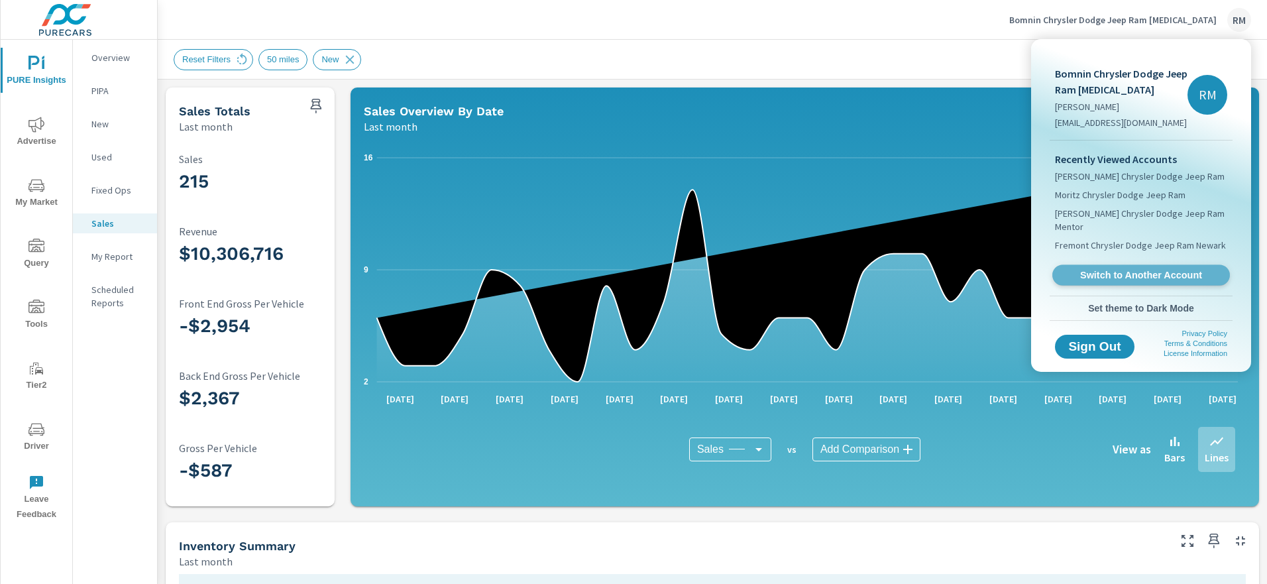
click at [1120, 277] on span "Switch to Another Account" at bounding box center [1141, 275] width 162 height 13
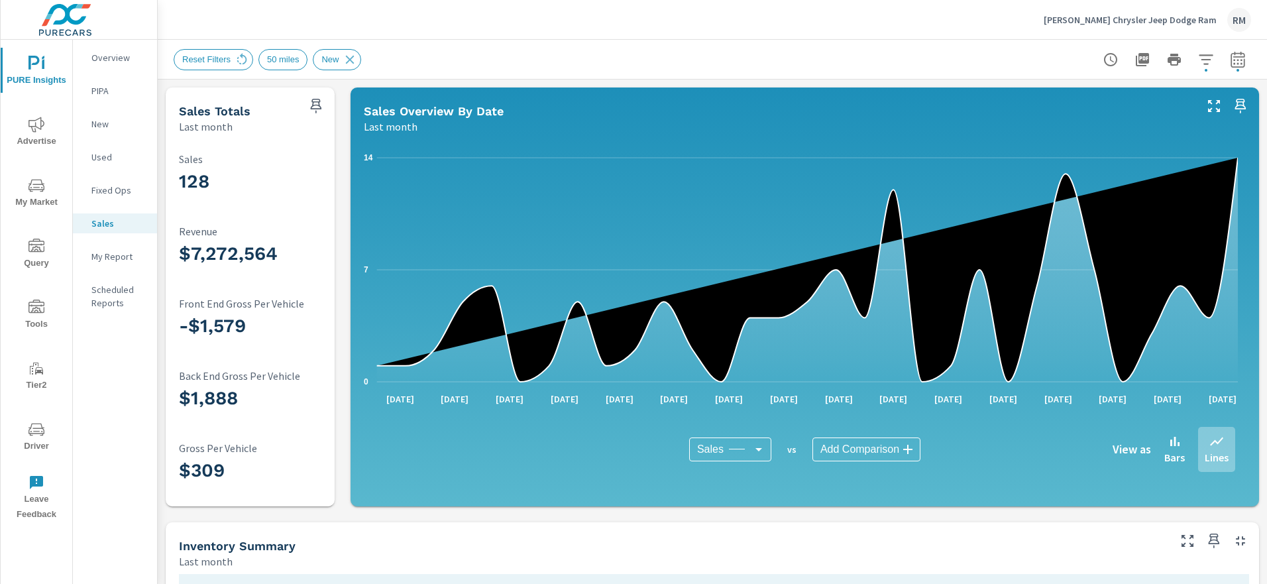
scroll to position [1, 0]
click at [1109, 21] on p "Ancira Chrysler Jeep Dodge Ram" at bounding box center [1130, 20] width 173 height 12
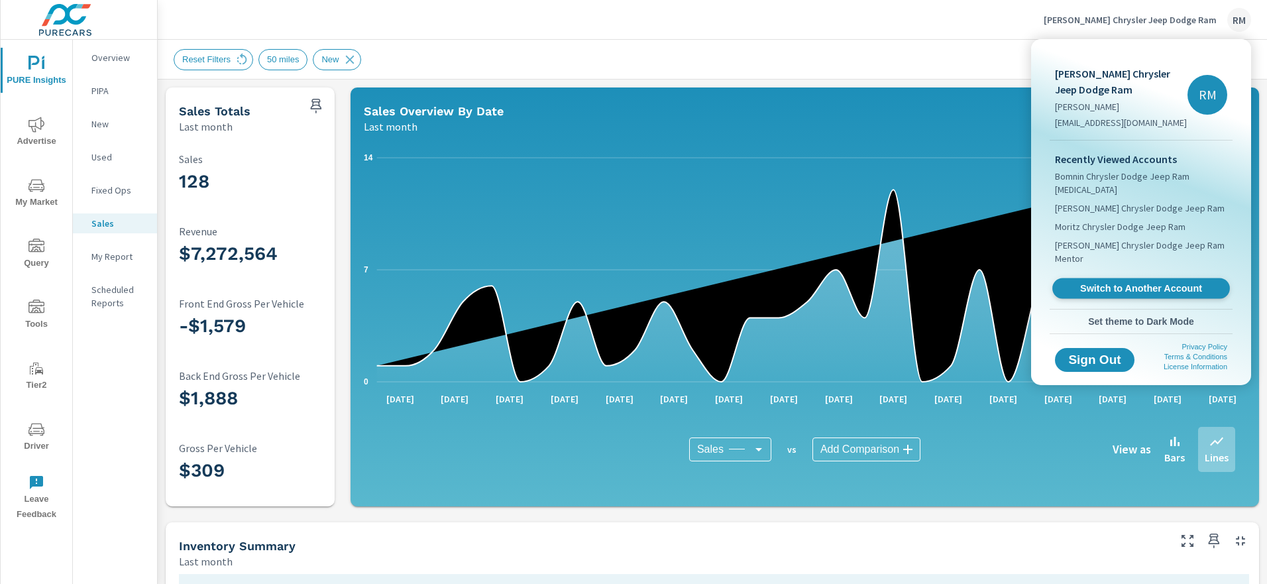
click at [1113, 282] on span "Switch to Another Account" at bounding box center [1141, 288] width 162 height 13
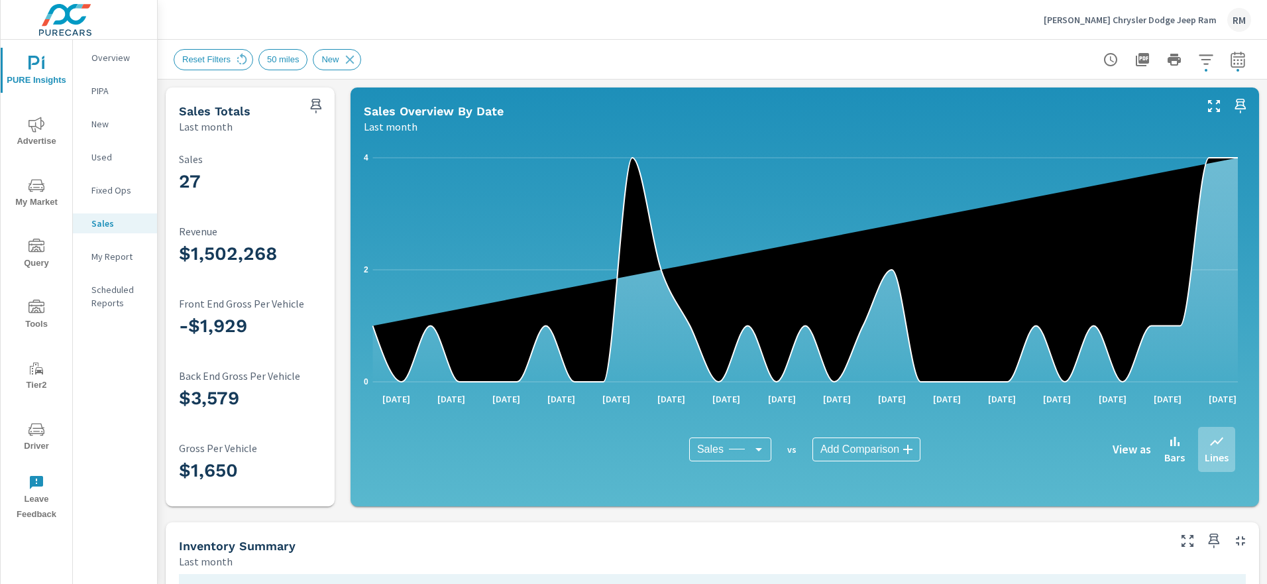
scroll to position [1, 0]
click at [1152, 11] on div "Huston Chrysler Dodge Jeep Ram RM" at bounding box center [1147, 20] width 207 height 24
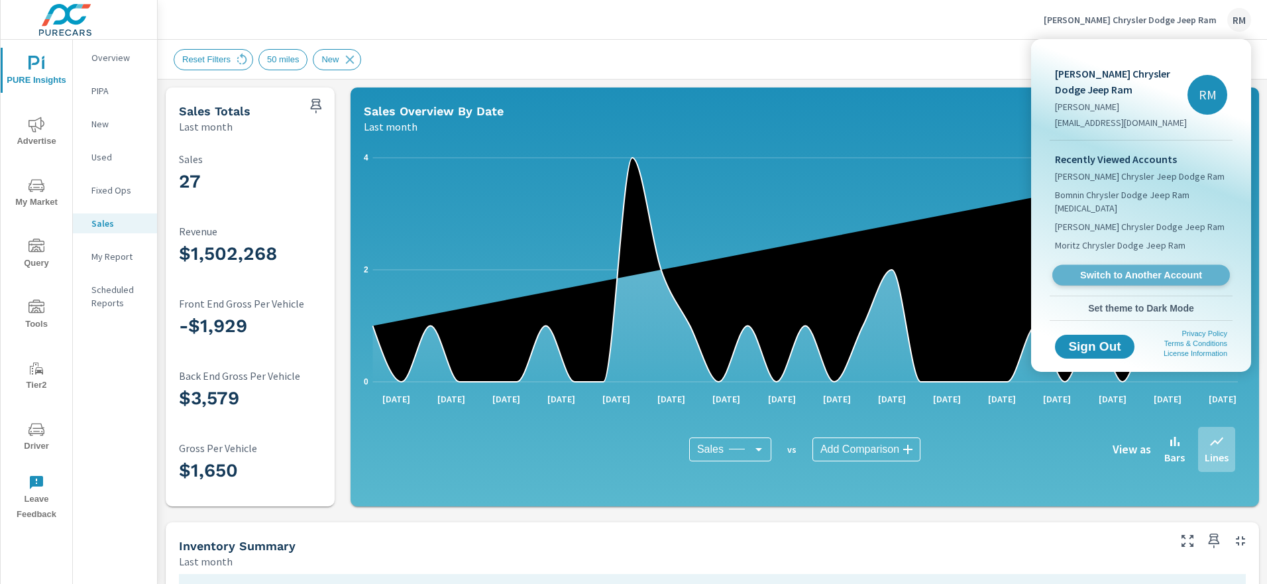
click at [1135, 269] on span "Switch to Another Account" at bounding box center [1141, 275] width 162 height 13
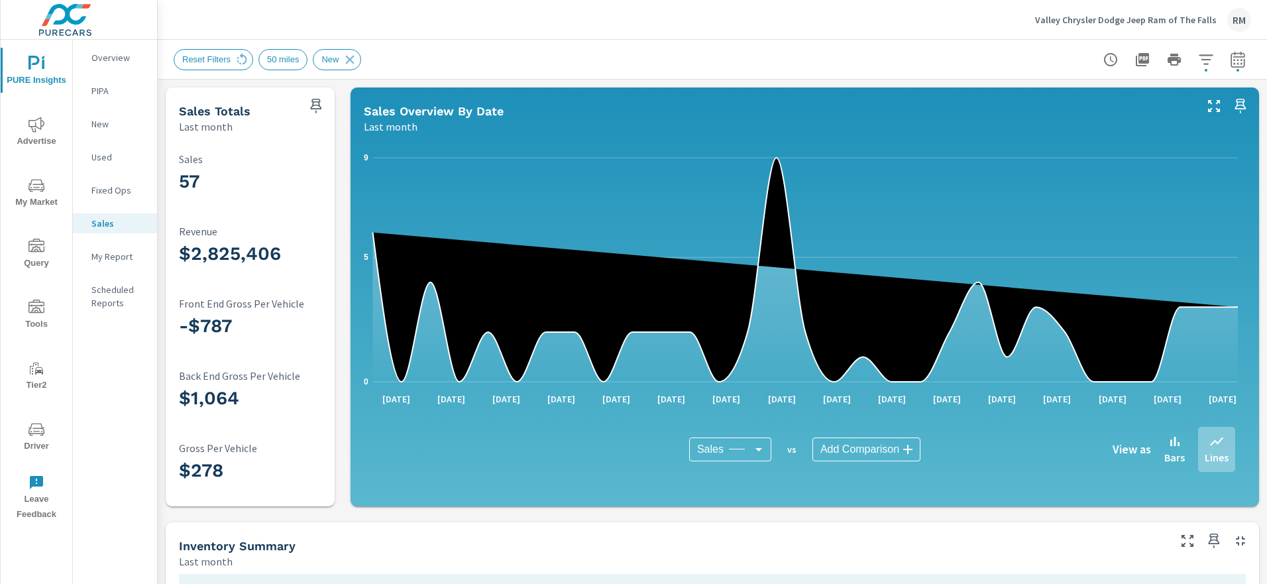
scroll to position [1, 0]
click at [1207, 14] on p "Valley Chrysler Dodge Jeep Ram of The Falls" at bounding box center [1126, 20] width 182 height 12
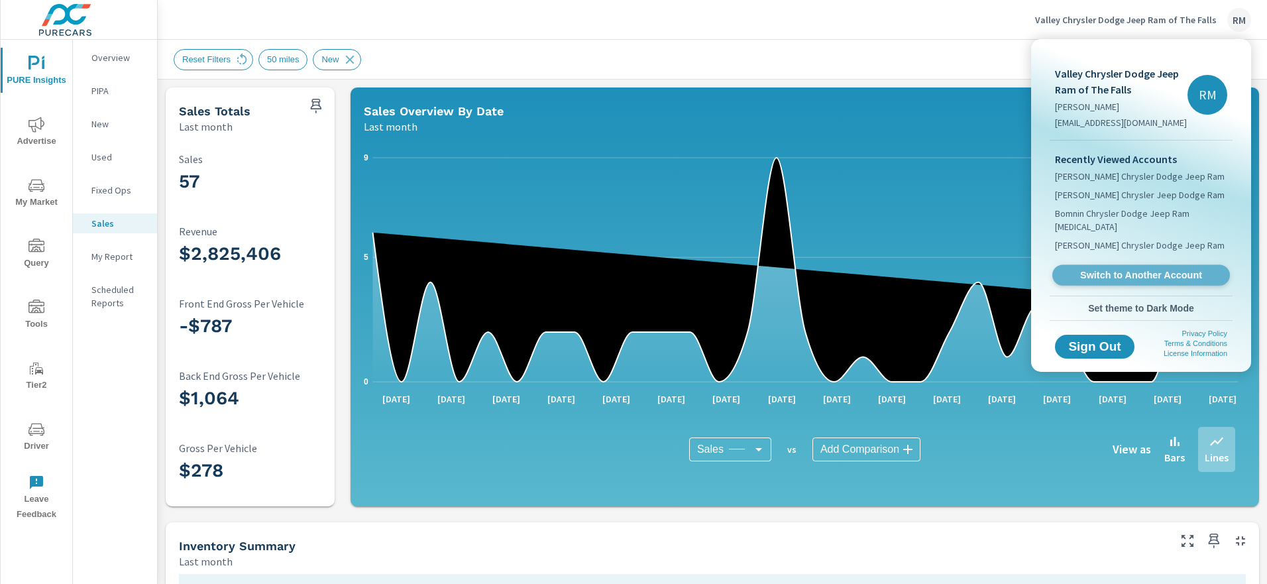
click at [1144, 269] on span "Switch to Another Account" at bounding box center [1141, 275] width 162 height 13
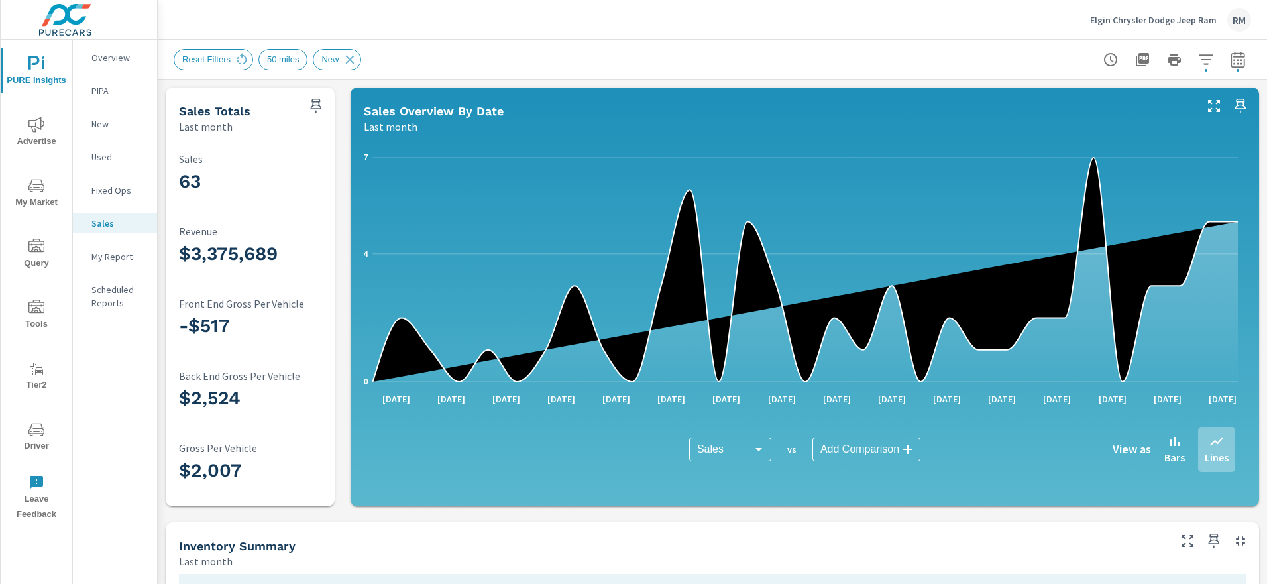
scroll to position [1, 0]
click at [1169, 24] on p "Elgin Chrysler Dodge Jeep Ram" at bounding box center [1153, 20] width 127 height 12
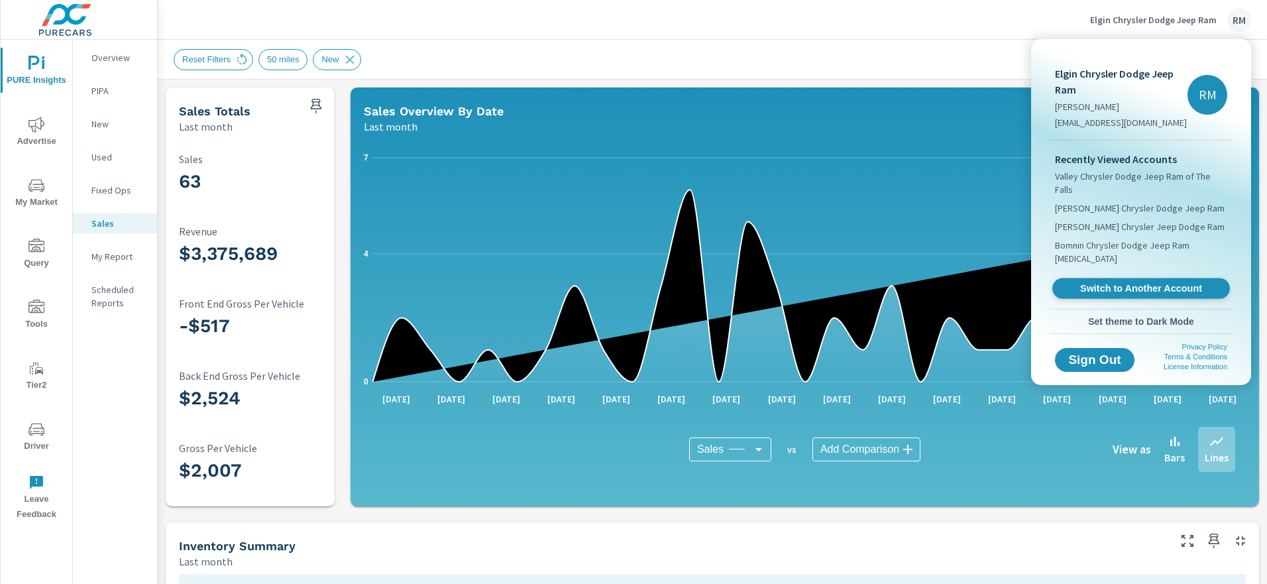
click at [1144, 282] on span "Switch to Another Account" at bounding box center [1141, 288] width 162 height 13
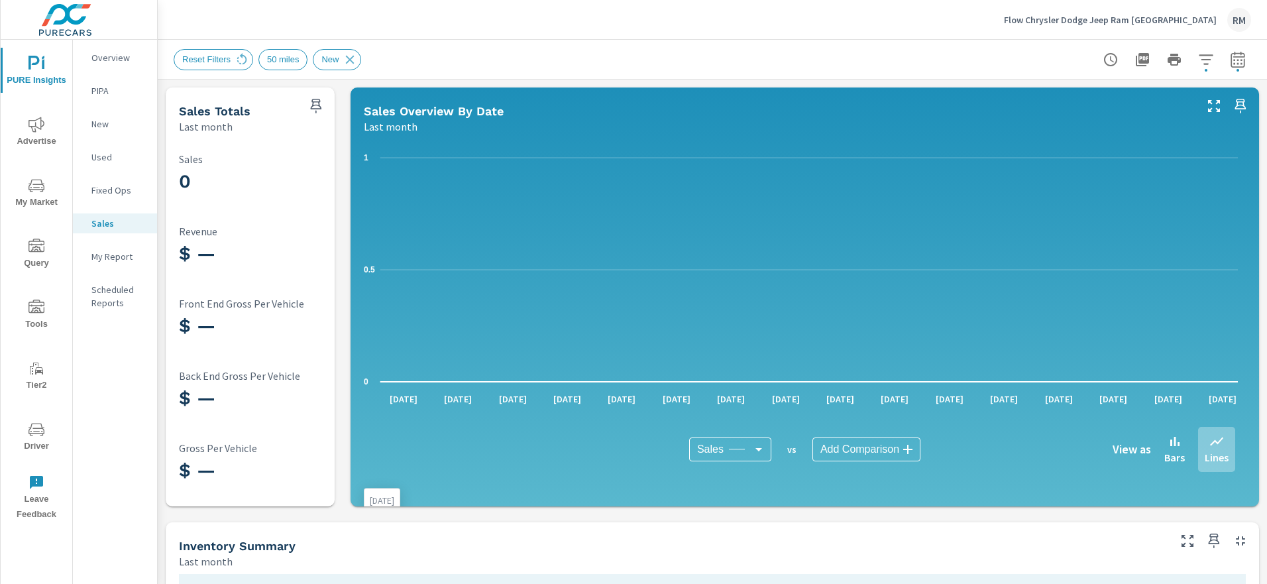
scroll to position [1, 0]
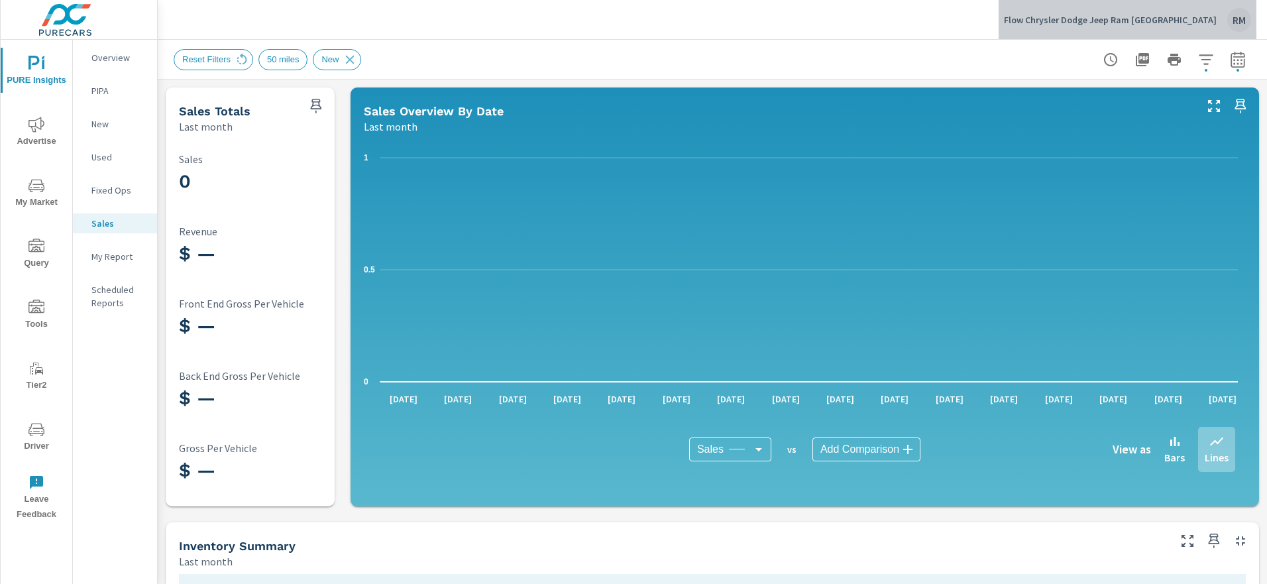
click at [1174, 27] on div "Flow Chrysler Dodge Jeep Ram Charlottesville RM" at bounding box center [1127, 20] width 247 height 24
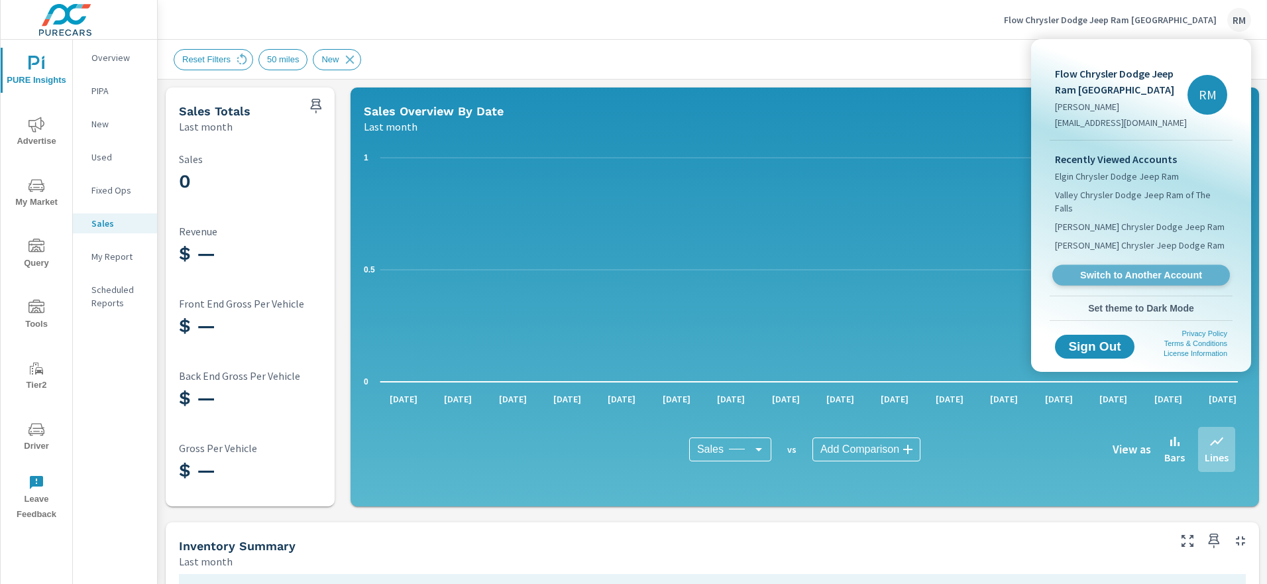
click at [1151, 270] on link "Switch to Another Account" at bounding box center [1141, 275] width 178 height 21
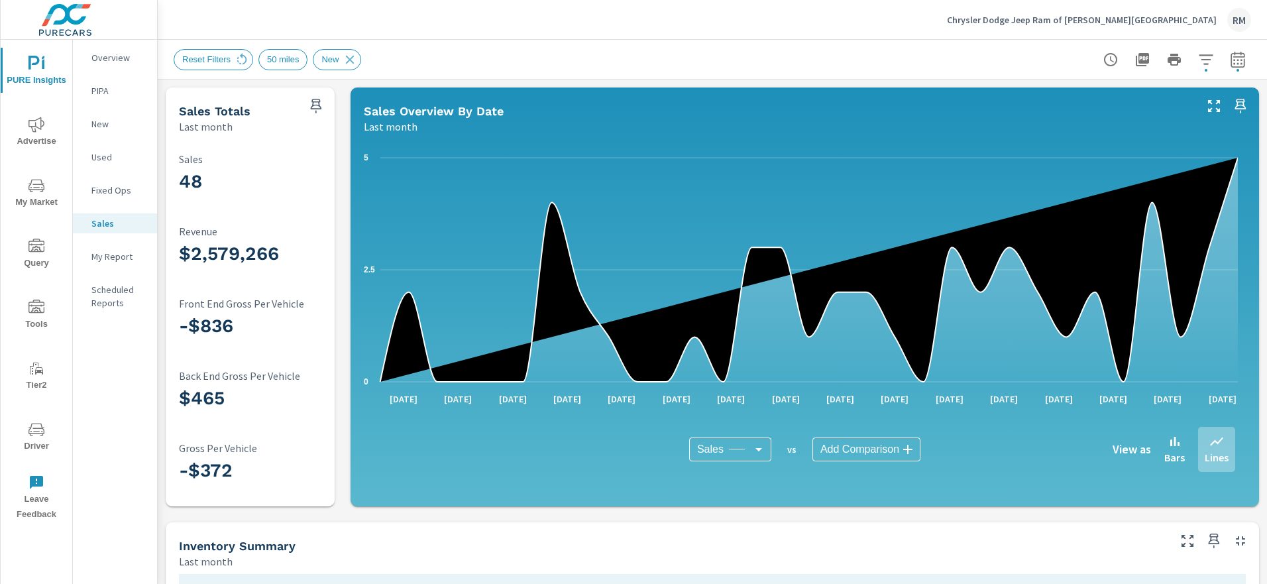
scroll to position [1, 0]
click at [1162, 23] on p "Chrysler Dodge Jeep Ram of [PERSON_NAME][GEOGRAPHIC_DATA]" at bounding box center [1082, 20] width 270 height 12
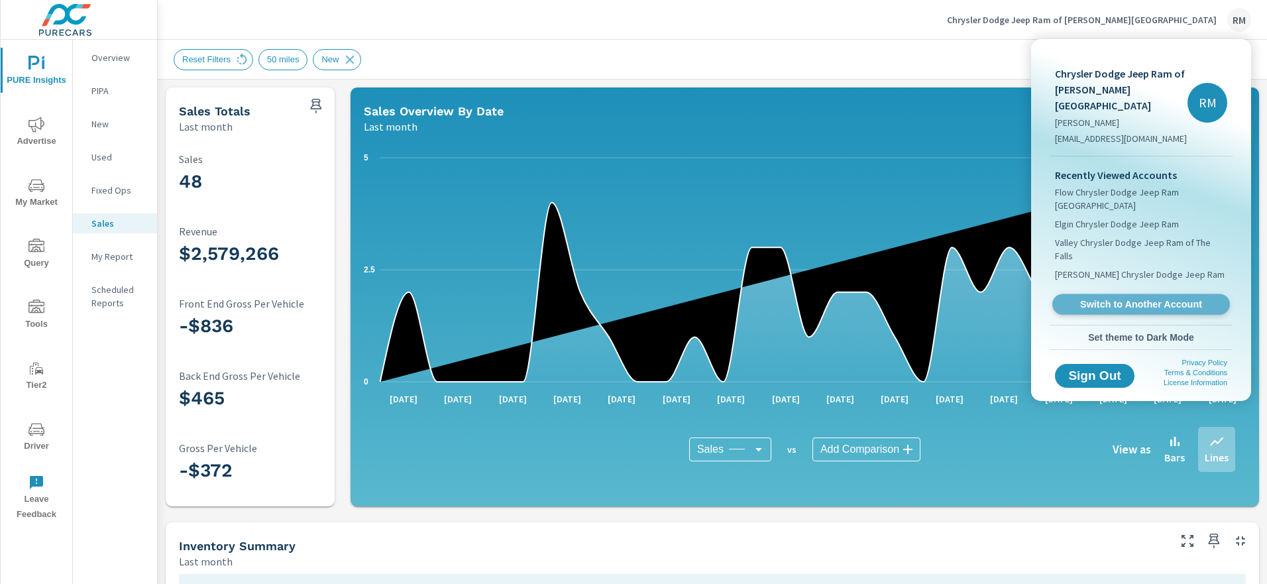
click at [1150, 294] on link "Switch to Another Account" at bounding box center [1141, 304] width 178 height 21
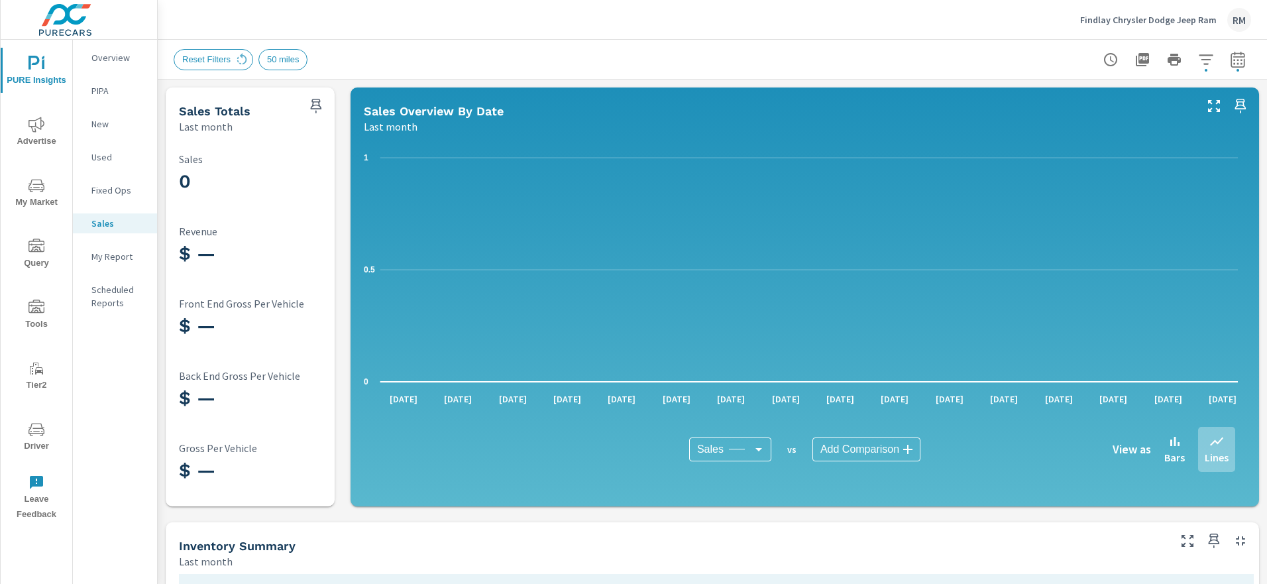
scroll to position [1, 0]
click at [1191, 18] on p "Findlay Chrysler Dodge Jeep Ram" at bounding box center [1148, 20] width 137 height 12
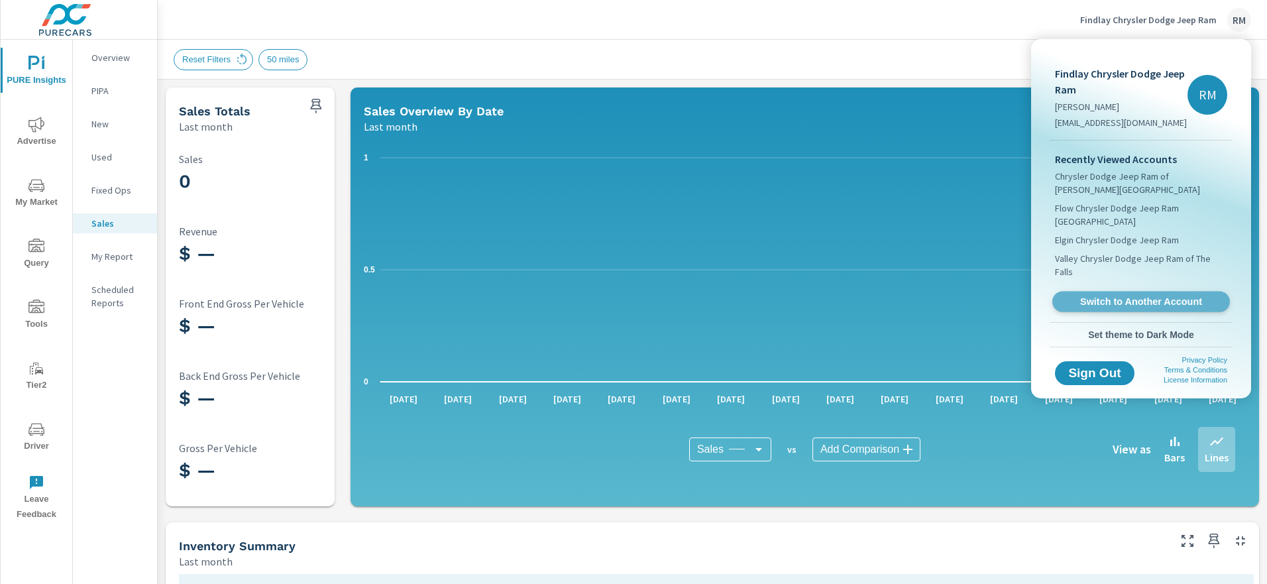
click at [1143, 296] on span "Switch to Another Account" at bounding box center [1141, 302] width 162 height 13
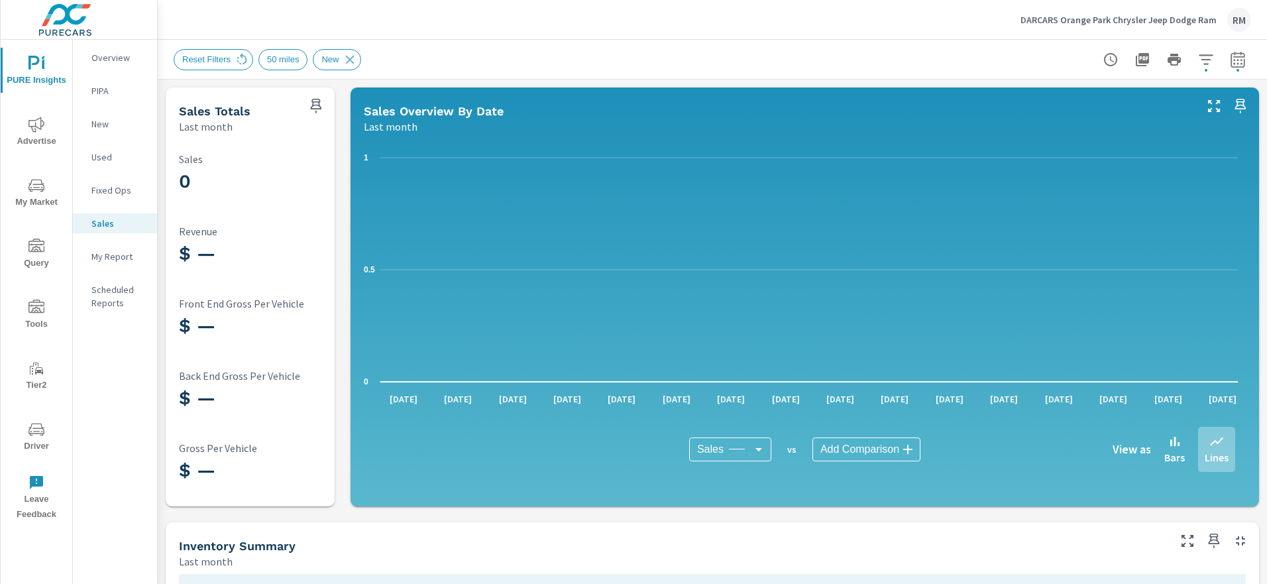
scroll to position [1, 0]
click at [1190, 19] on p "DARCARS Orange Park Chrysler Jeep Dodge Ram" at bounding box center [1119, 20] width 196 height 12
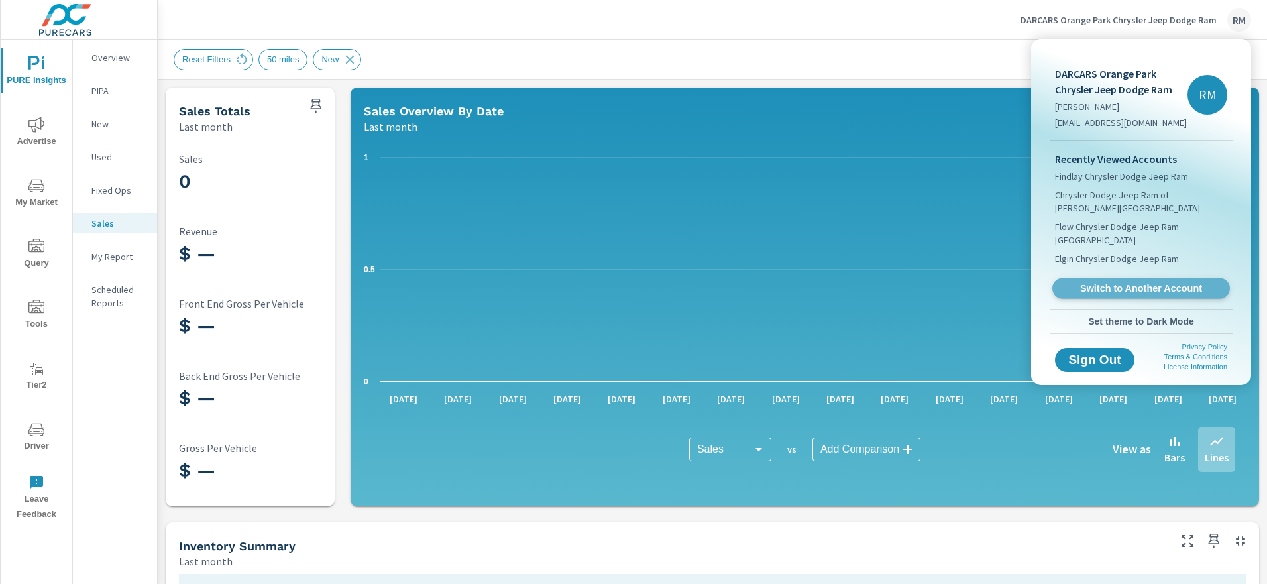
click at [1146, 282] on span "Switch to Another Account" at bounding box center [1141, 288] width 162 height 13
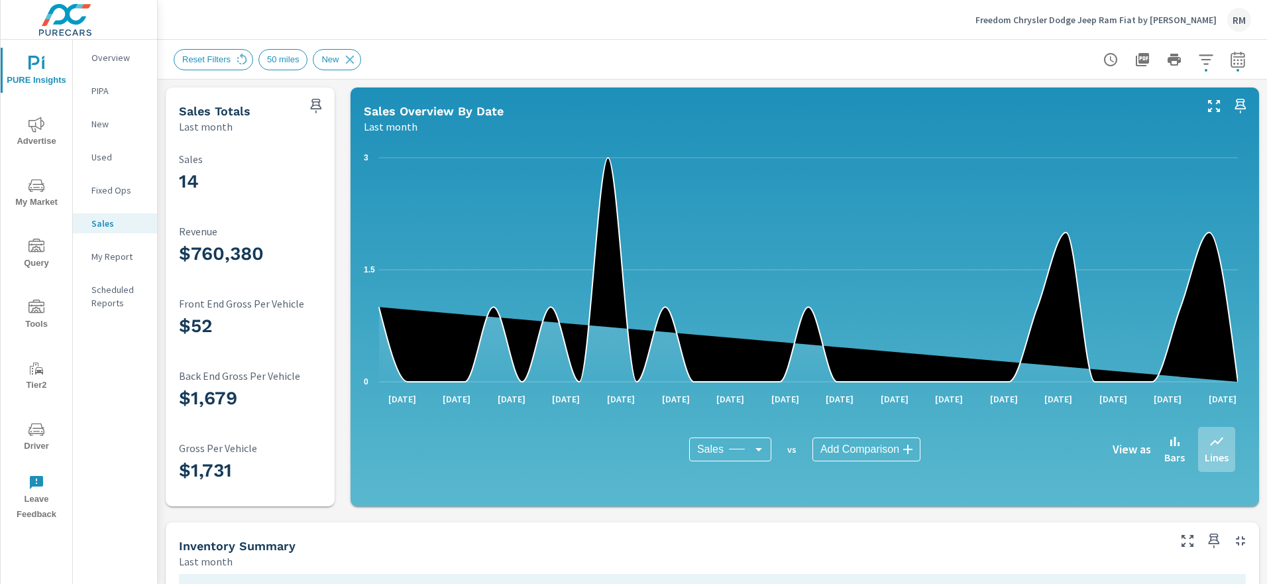
scroll to position [1, 0]
click at [1209, 21] on p "Freedom Chrysler Dodge Jeep Ram Fiat by Ed Morse" at bounding box center [1095, 20] width 241 height 12
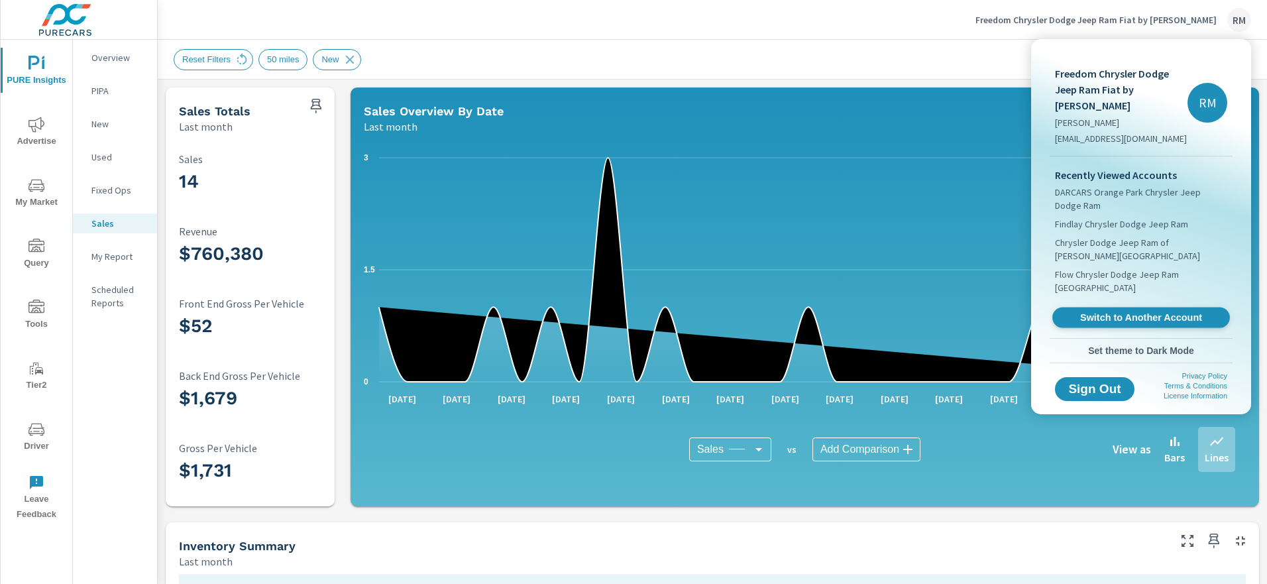
click at [1146, 311] on span "Switch to Another Account" at bounding box center [1141, 317] width 162 height 13
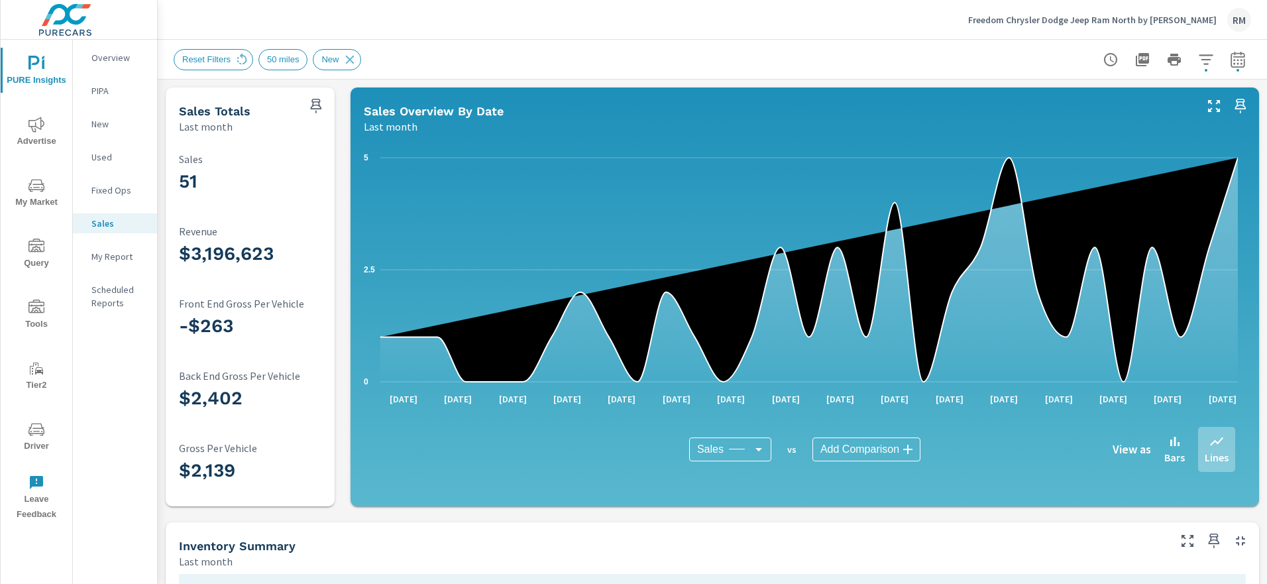
scroll to position [1, 0]
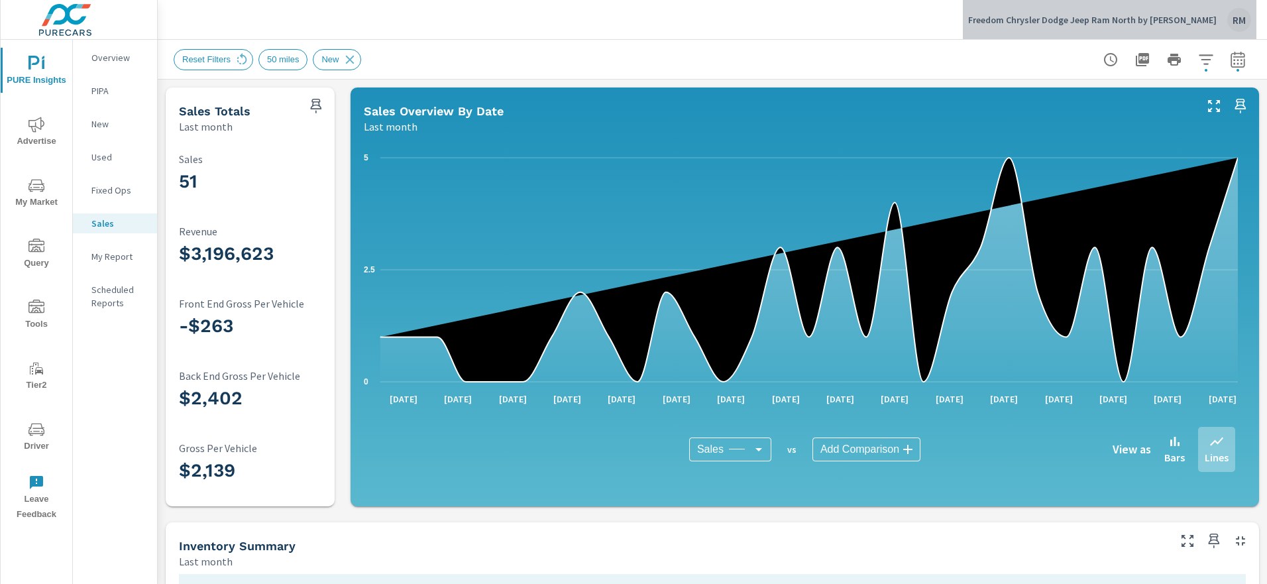
click at [1160, 19] on p "Freedom Chrysler Dodge Jeep Ram North by [PERSON_NAME]" at bounding box center [1092, 20] width 249 height 12
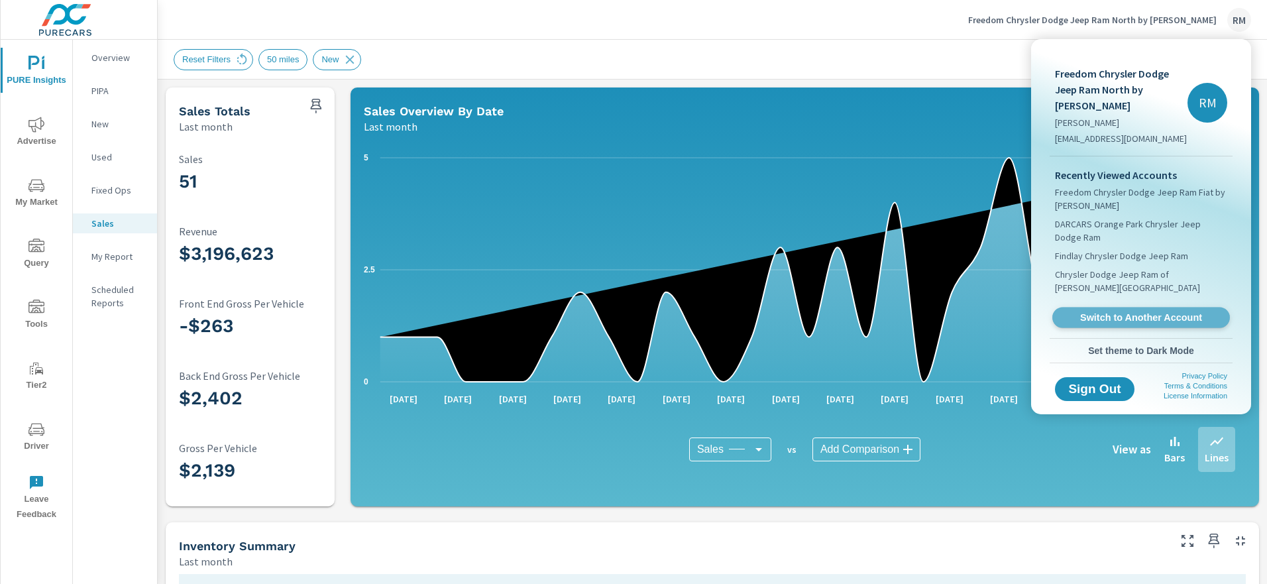
click at [1150, 311] on span "Switch to Another Account" at bounding box center [1141, 317] width 162 height 13
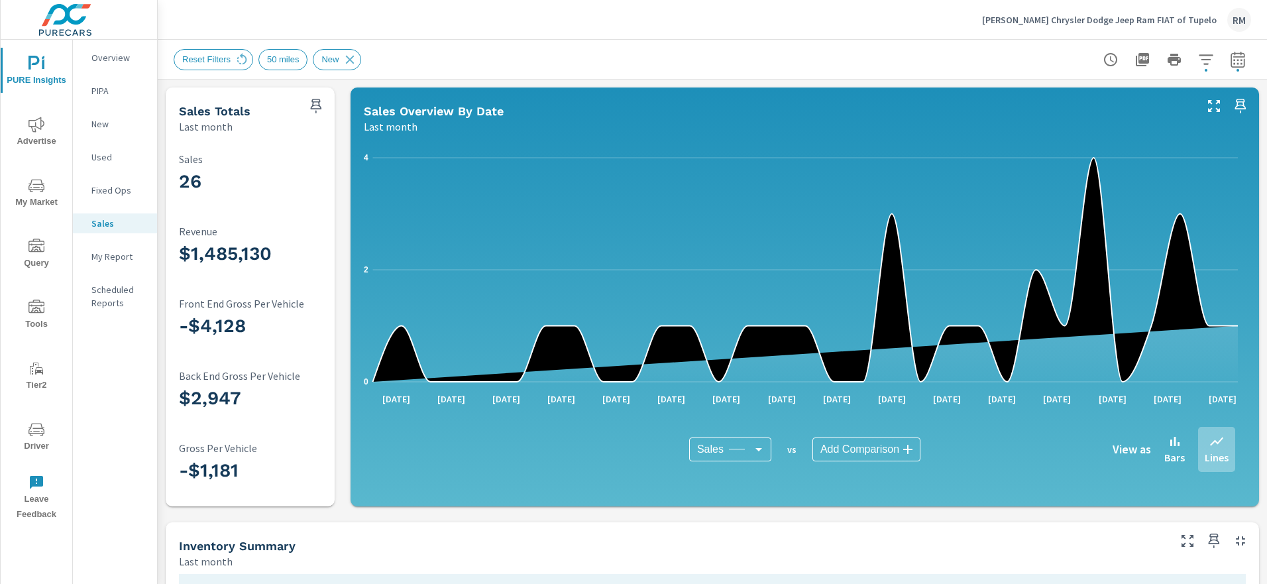
scroll to position [1, 0]
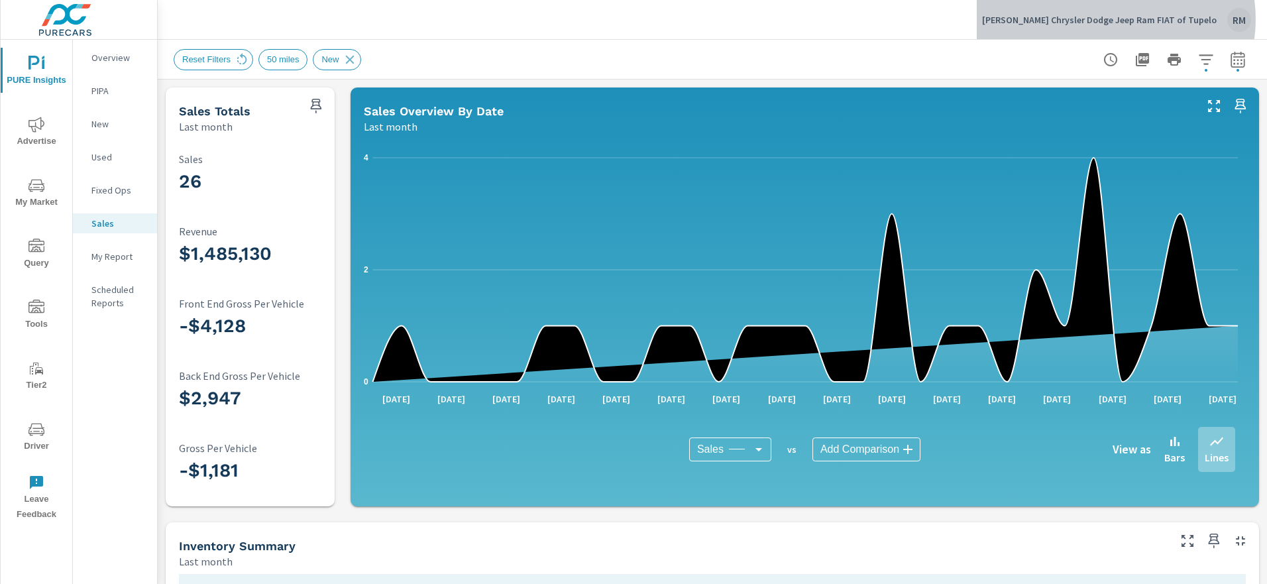
click at [1158, 19] on p "[PERSON_NAME] Chrysler Dodge Jeep Ram FIAT of Tupelo" at bounding box center [1099, 20] width 235 height 12
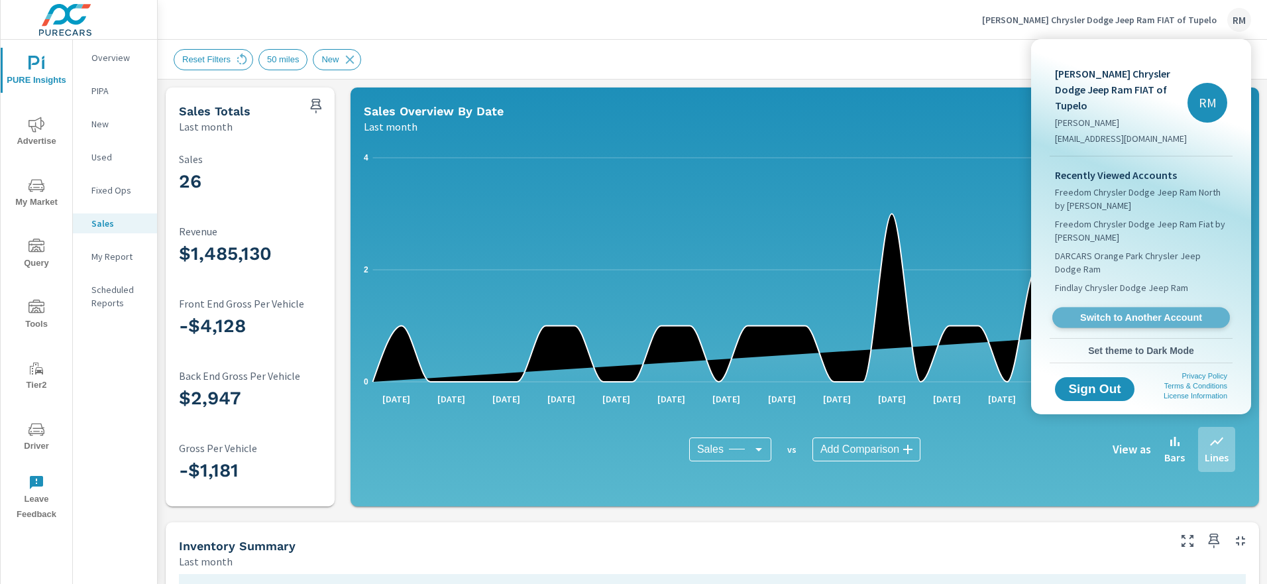
click at [1140, 311] on span "Switch to Another Account" at bounding box center [1141, 317] width 162 height 13
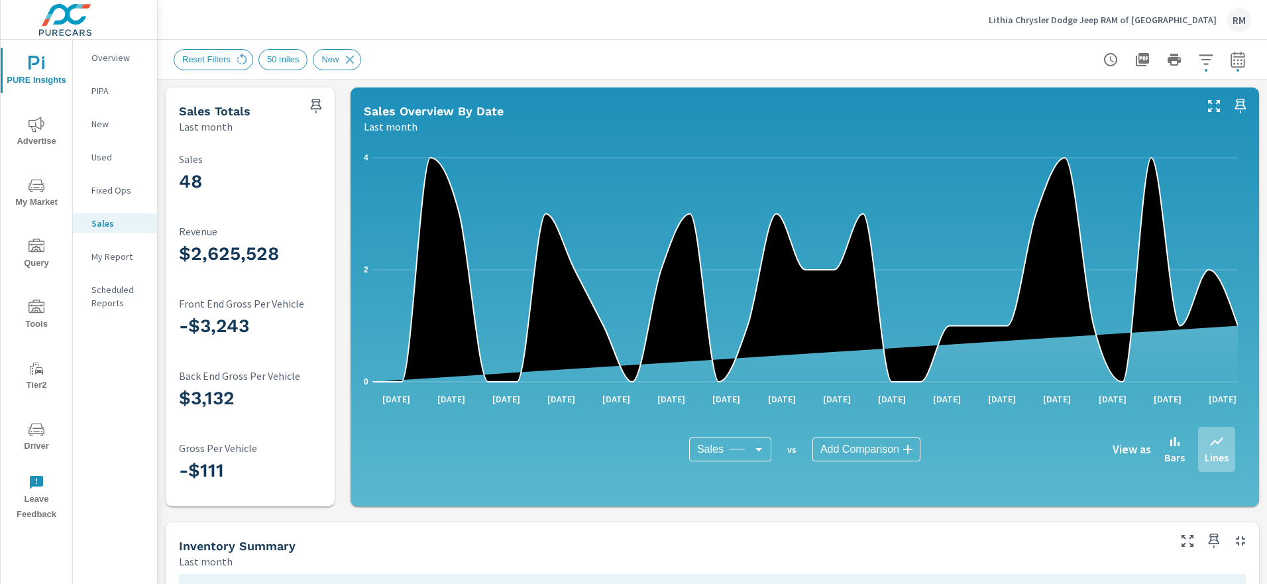
scroll to position [1, 0]
click at [1172, 17] on p "Lithia Chrysler Dodge Jeep RAM of [GEOGRAPHIC_DATA]" at bounding box center [1103, 20] width 228 height 12
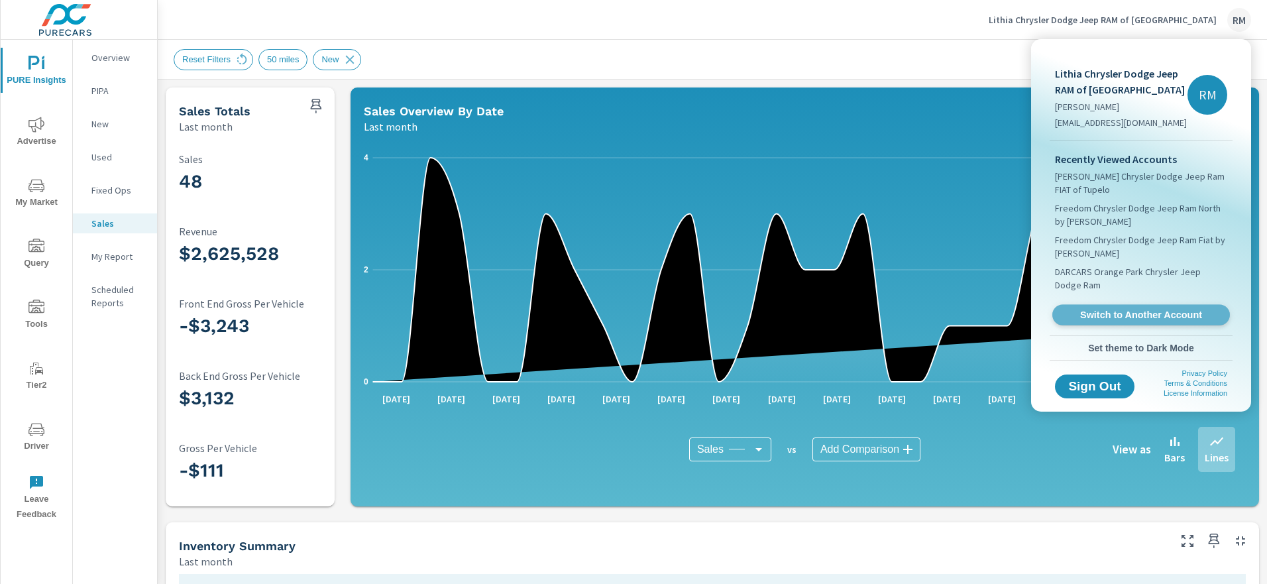
click at [1141, 316] on span "Switch to Another Account" at bounding box center [1141, 315] width 162 height 13
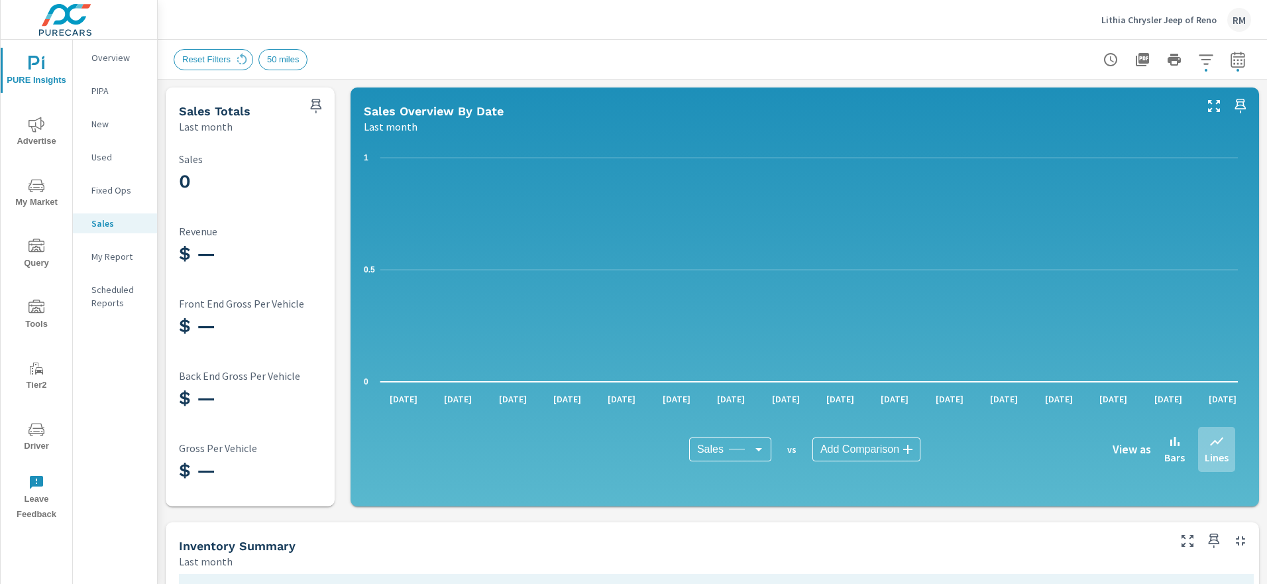
click at [1164, 22] on p "Lithia Chrysler Jeep of Reno" at bounding box center [1158, 20] width 115 height 12
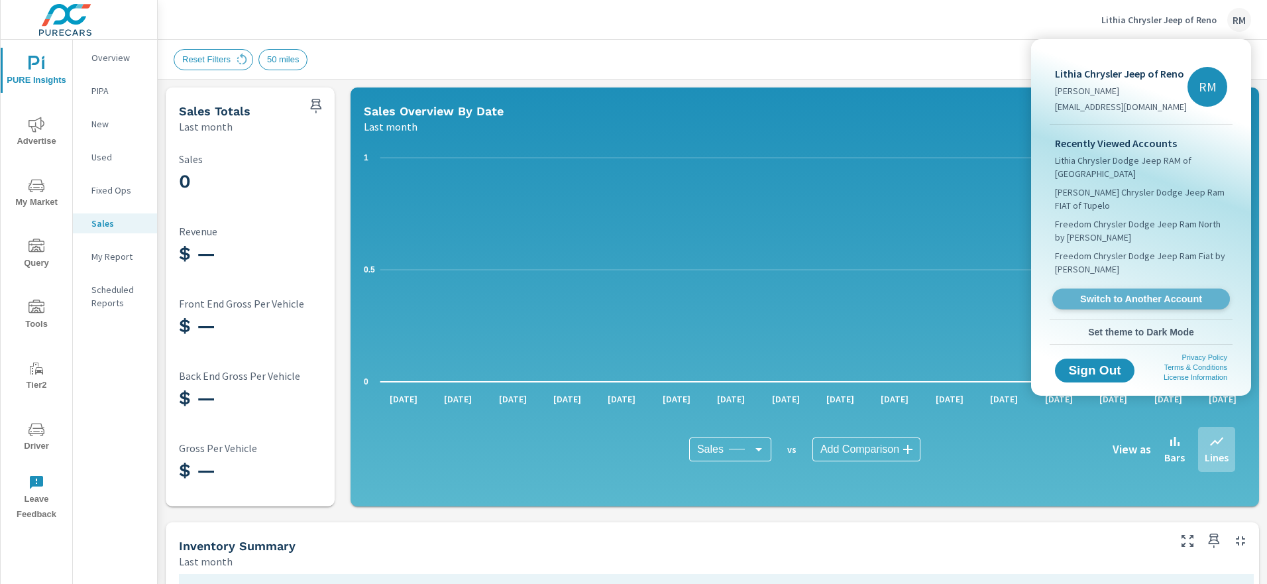
click at [1150, 307] on link "Switch to Another Account" at bounding box center [1141, 299] width 178 height 21
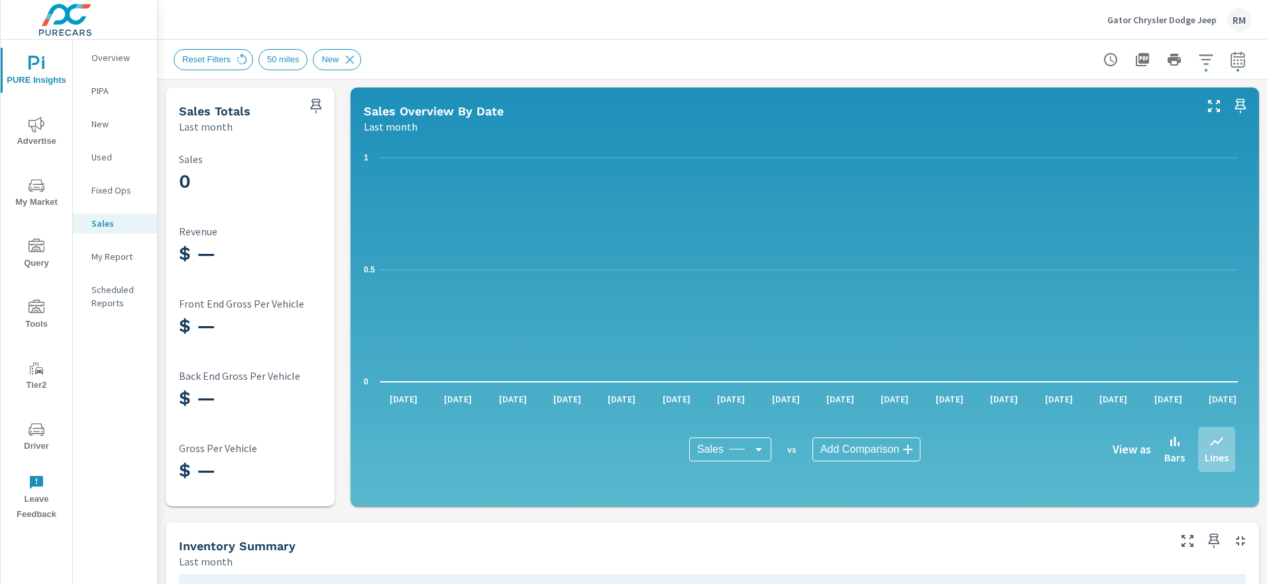
scroll to position [1, 0]
